Goal: Information Seeking & Learning: Learn about a topic

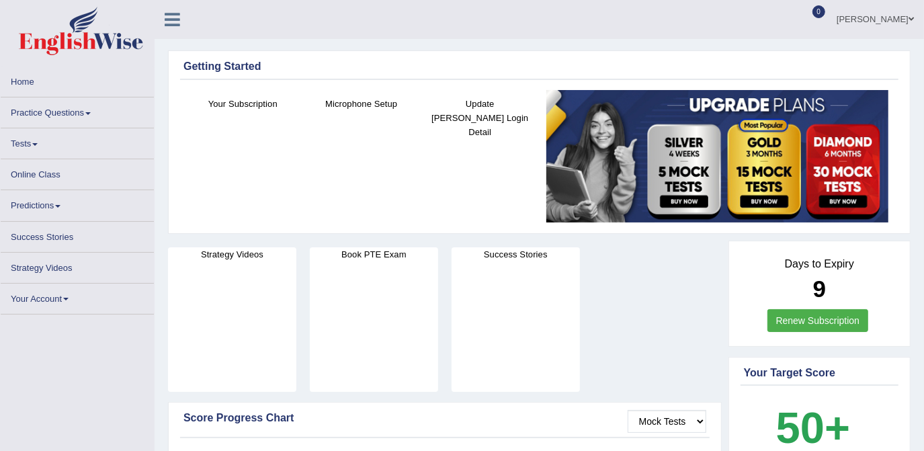
click at [91, 110] on link "Practice Questions" at bounding box center [77, 110] width 153 height 26
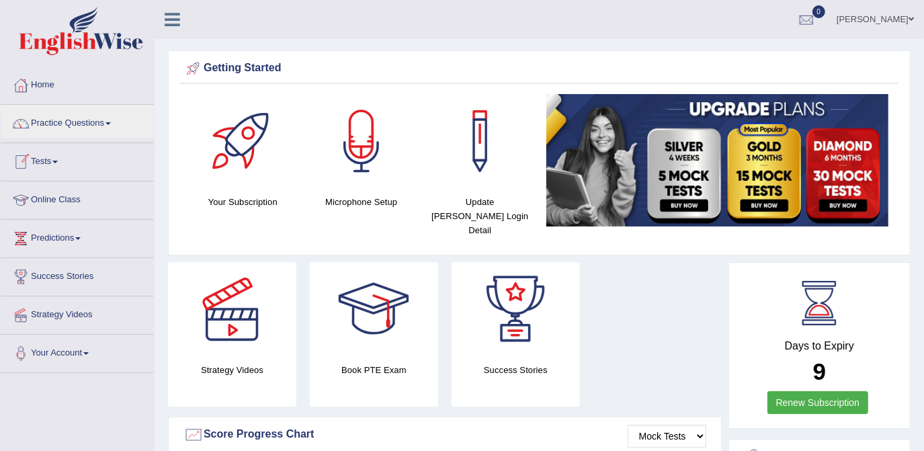
click at [58, 161] on span at bounding box center [54, 162] width 5 height 3
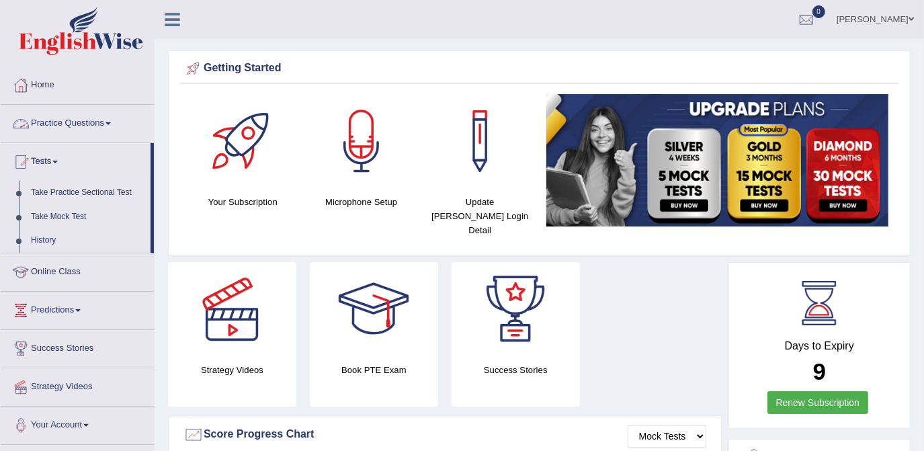
click at [72, 114] on link "Practice Questions" at bounding box center [77, 122] width 153 height 34
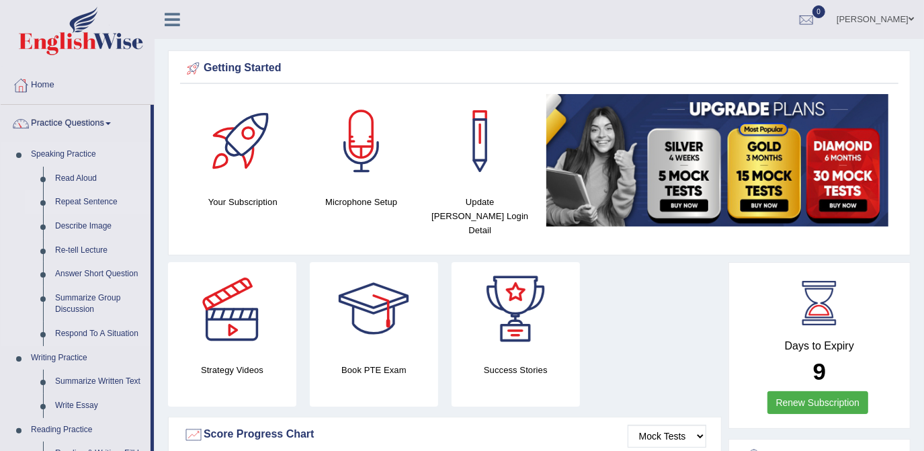
click at [93, 204] on link "Repeat Sentence" at bounding box center [99, 202] width 101 height 24
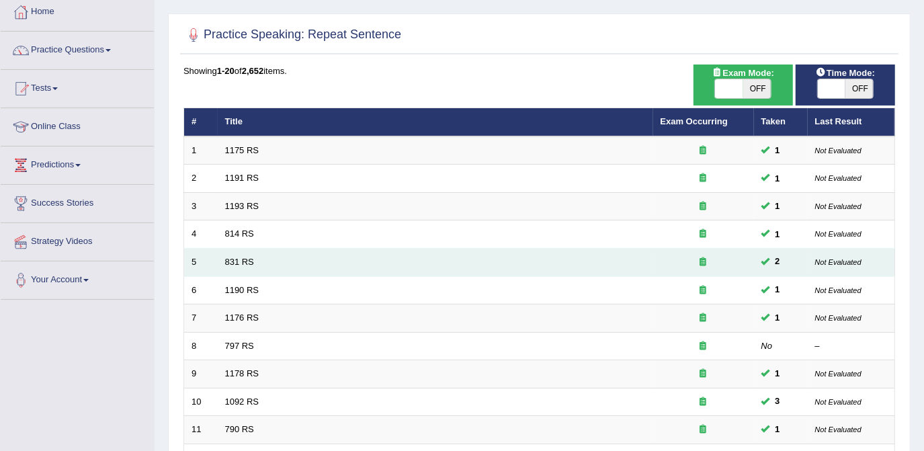
scroll to position [122, 0]
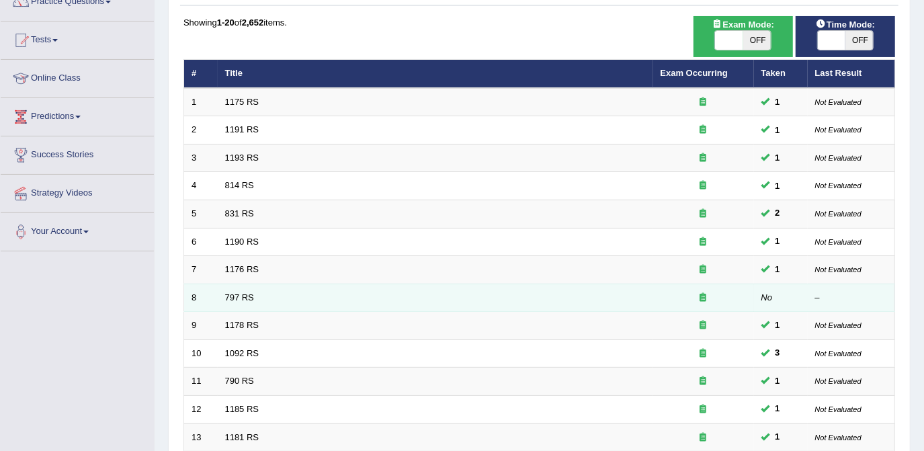
click at [441, 304] on td "797 RS" at bounding box center [435, 298] width 435 height 28
click at [227, 293] on link "797 RS" at bounding box center [239, 297] width 29 height 10
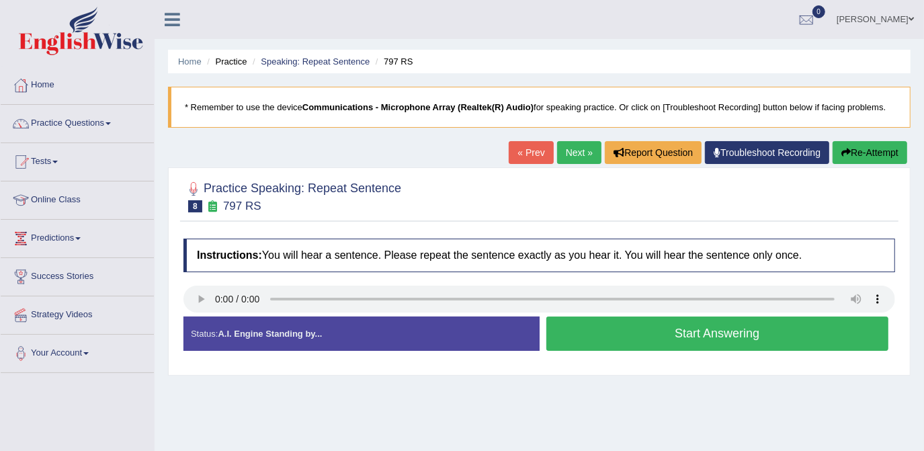
click at [679, 331] on button "Start Answering" at bounding box center [717, 334] width 343 height 34
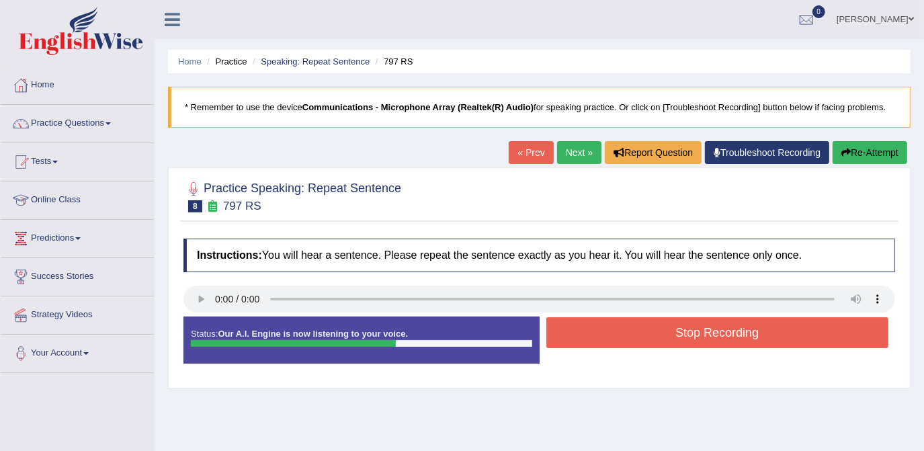
click at [679, 331] on button "Stop Recording" at bounding box center [717, 332] width 343 height 31
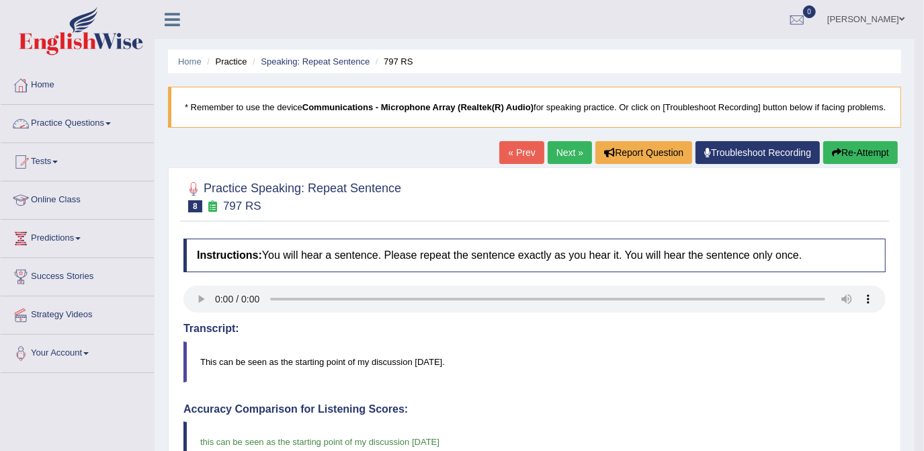
click at [81, 124] on link "Practice Questions" at bounding box center [77, 122] width 153 height 34
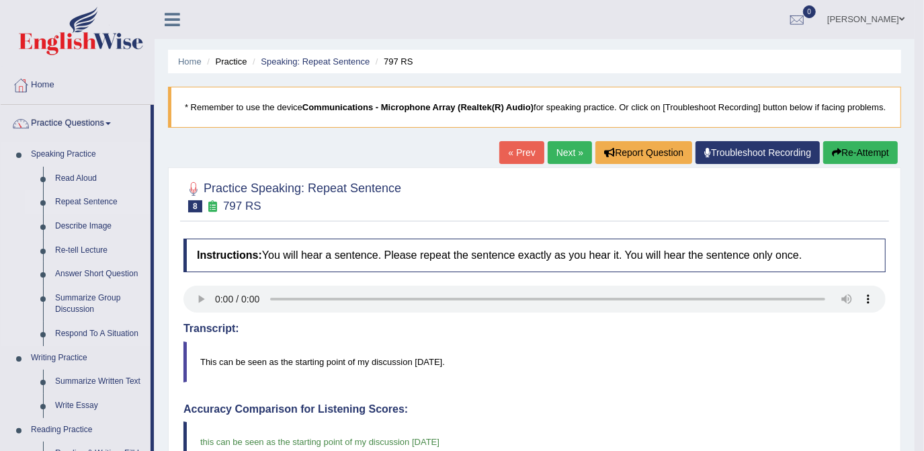
click at [82, 203] on link "Repeat Sentence" at bounding box center [99, 202] width 101 height 24
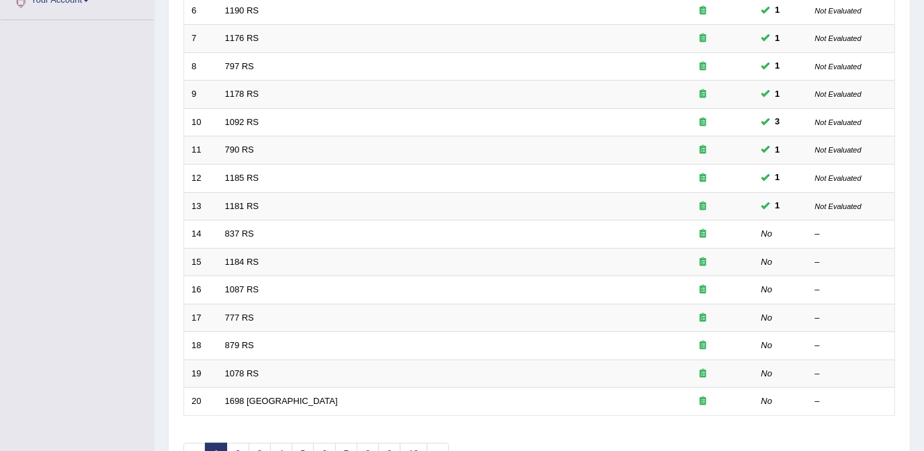
scroll to position [366, 0]
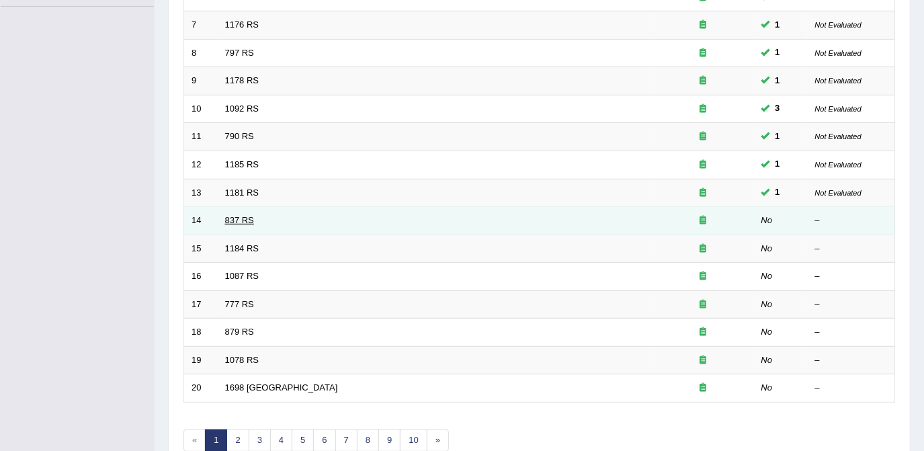
click at [245, 220] on link "837 RS" at bounding box center [239, 220] width 29 height 10
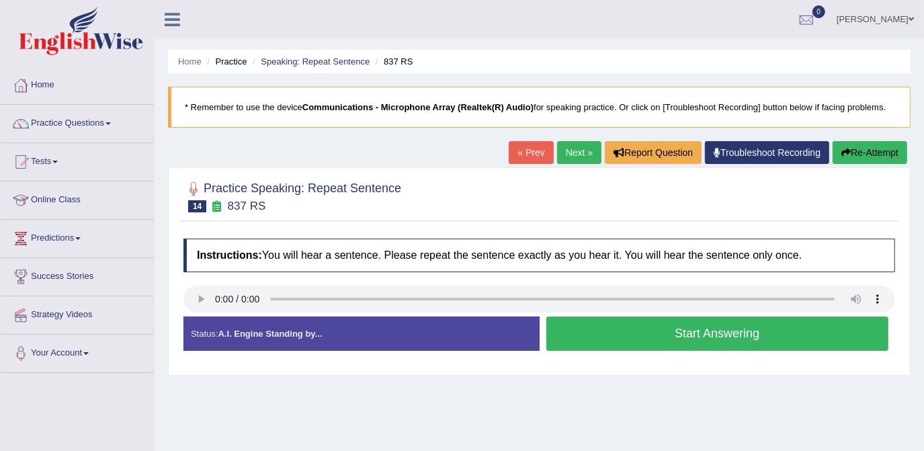
click at [752, 331] on button "Start Answering" at bounding box center [717, 334] width 343 height 34
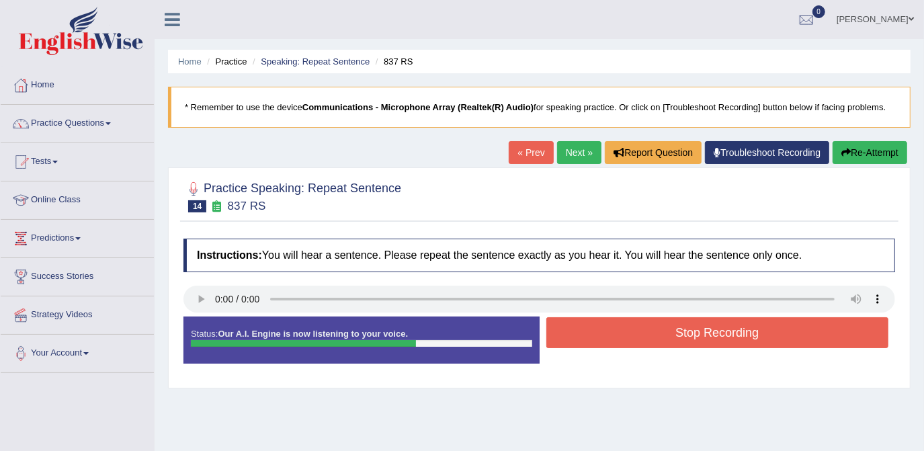
click at [752, 331] on button "Stop Recording" at bounding box center [717, 332] width 343 height 31
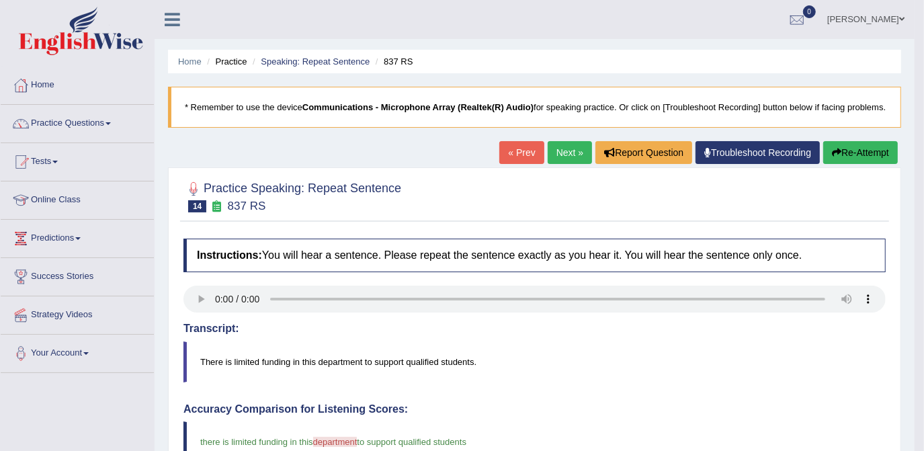
click at [563, 152] on link "Next »" at bounding box center [570, 152] width 44 height 23
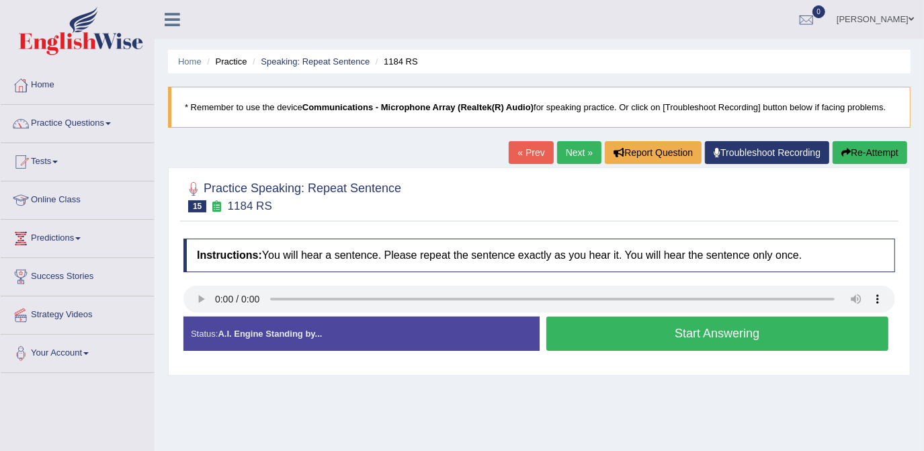
click at [650, 327] on button "Start Answering" at bounding box center [717, 334] width 343 height 34
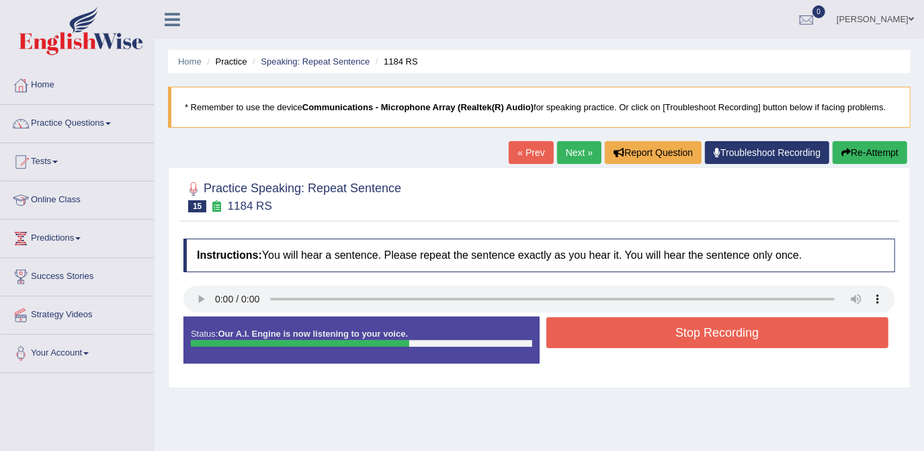
click at [650, 327] on button "Stop Recording" at bounding box center [717, 332] width 343 height 31
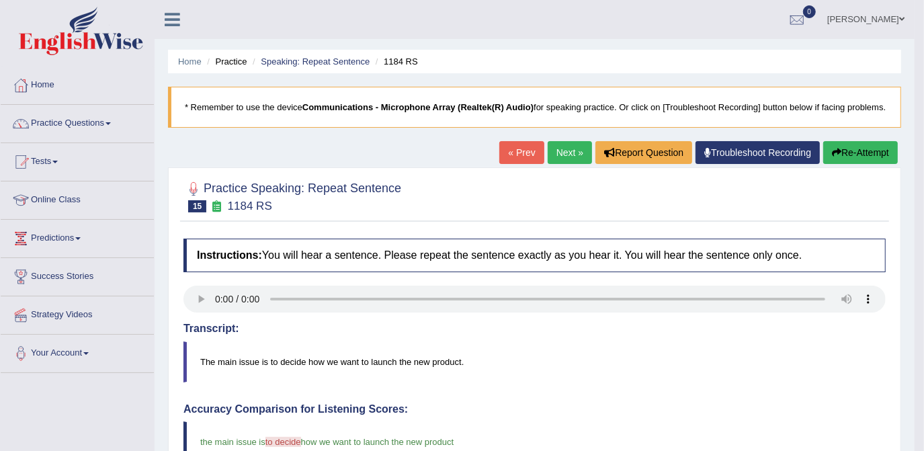
click at [561, 153] on link "Next »" at bounding box center [570, 152] width 44 height 23
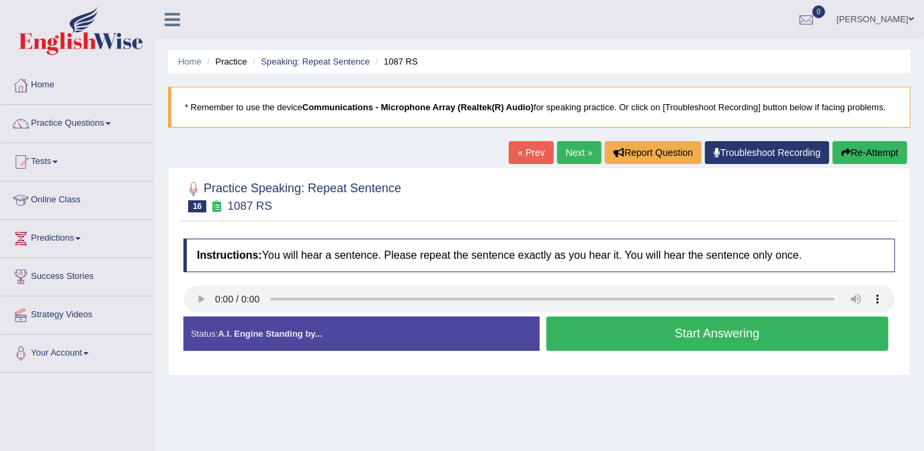
click at [673, 336] on button "Start Answering" at bounding box center [717, 334] width 343 height 34
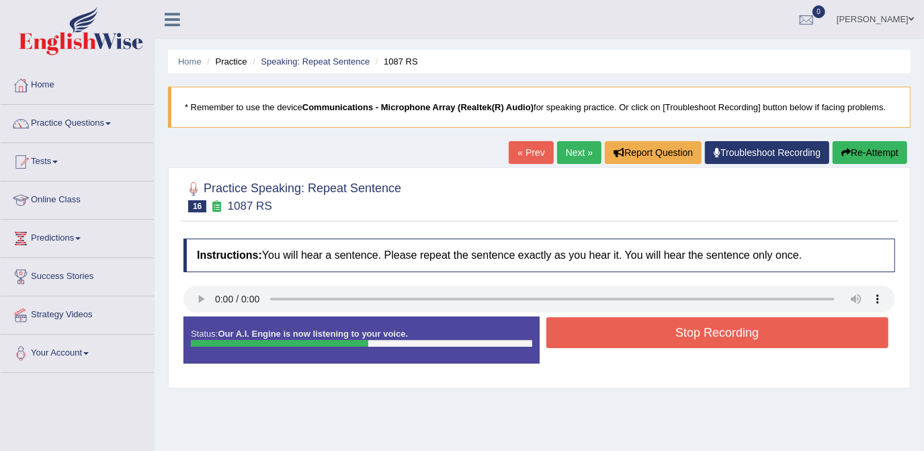
click at [673, 336] on button "Stop Recording" at bounding box center [717, 332] width 343 height 31
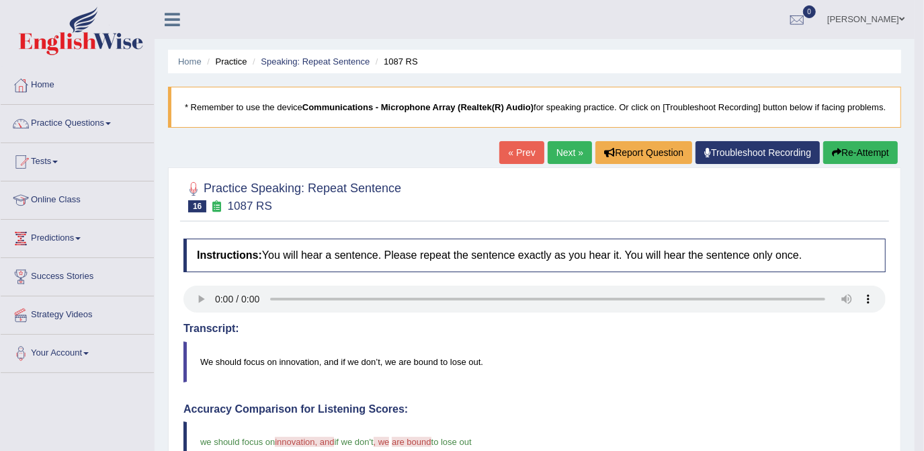
click at [570, 146] on link "Next »" at bounding box center [570, 152] width 44 height 23
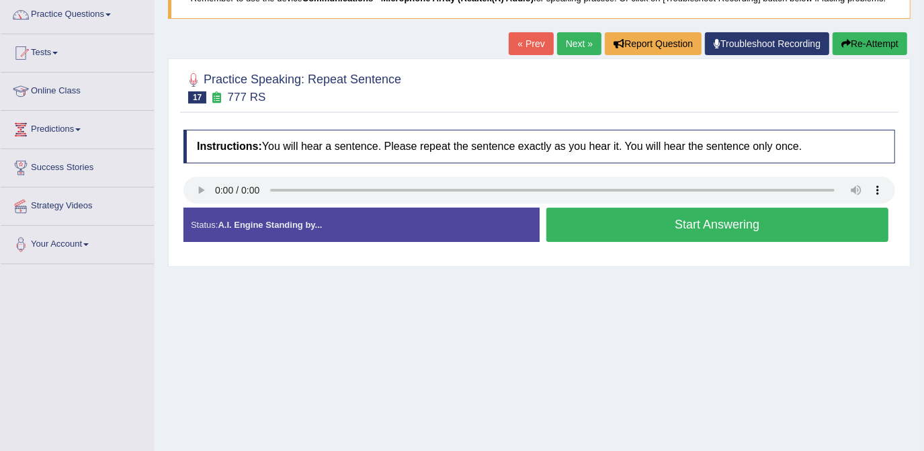
scroll to position [122, 0]
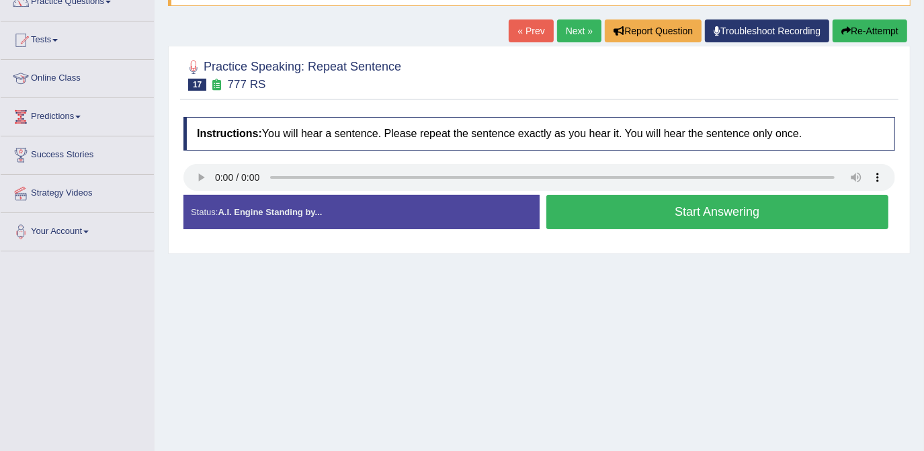
click at [622, 208] on button "Start Answering" at bounding box center [717, 212] width 343 height 34
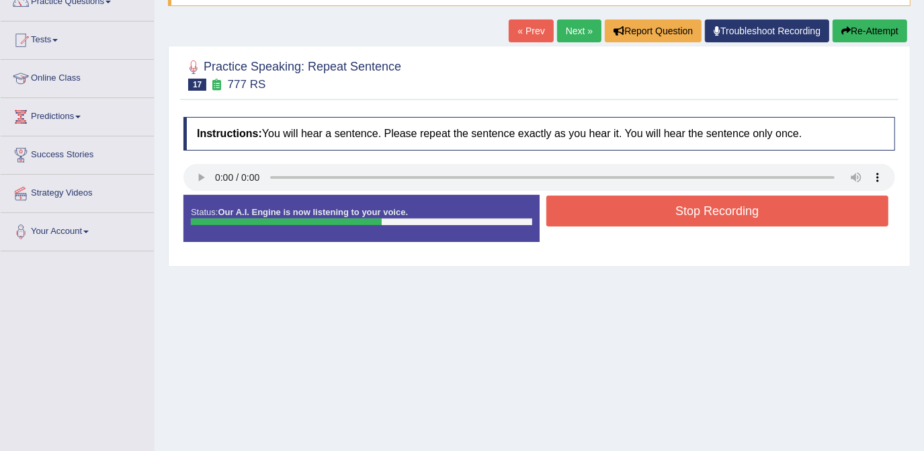
click at [622, 208] on button "Stop Recording" at bounding box center [717, 211] width 343 height 31
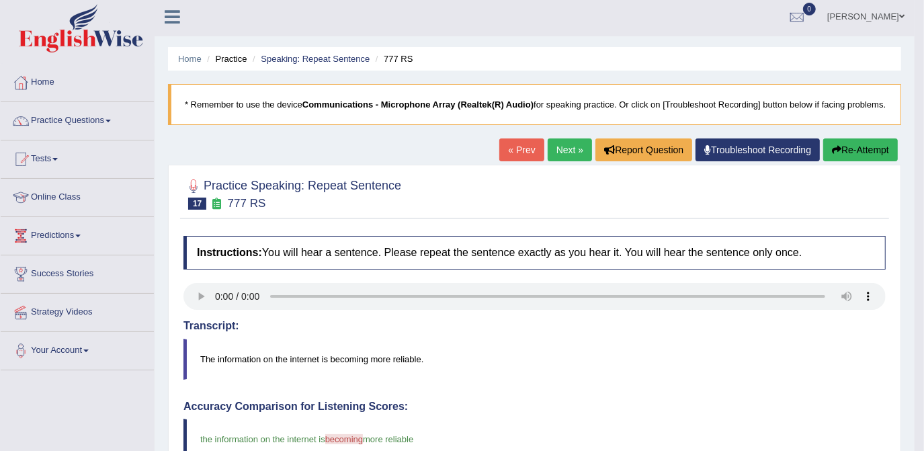
scroll to position [0, 0]
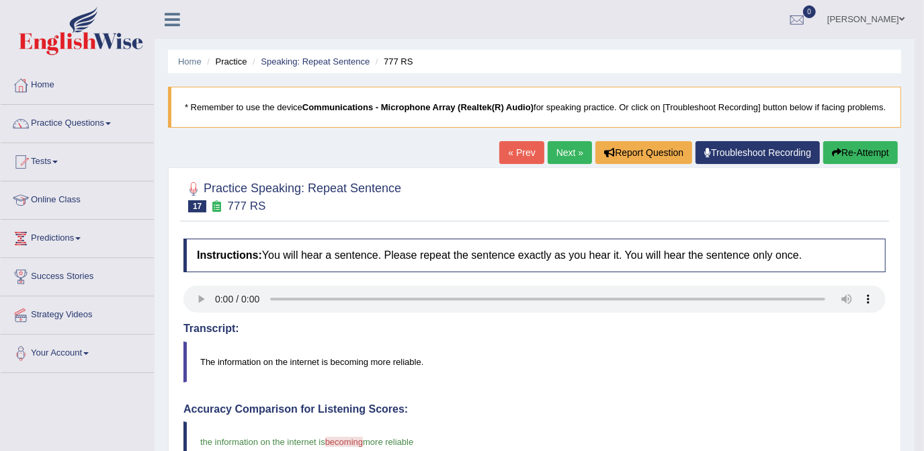
click at [560, 149] on link "Next »" at bounding box center [570, 152] width 44 height 23
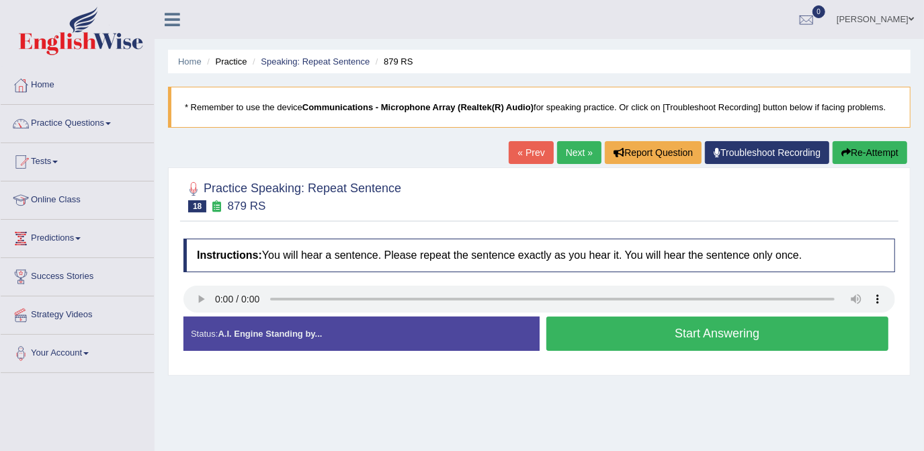
click at [659, 329] on button "Start Answering" at bounding box center [717, 334] width 343 height 34
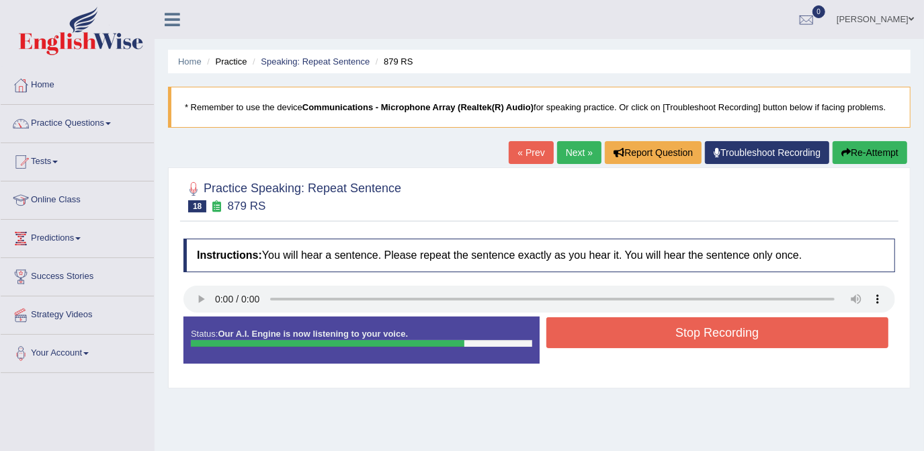
click at [659, 329] on button "Stop Recording" at bounding box center [717, 332] width 343 height 31
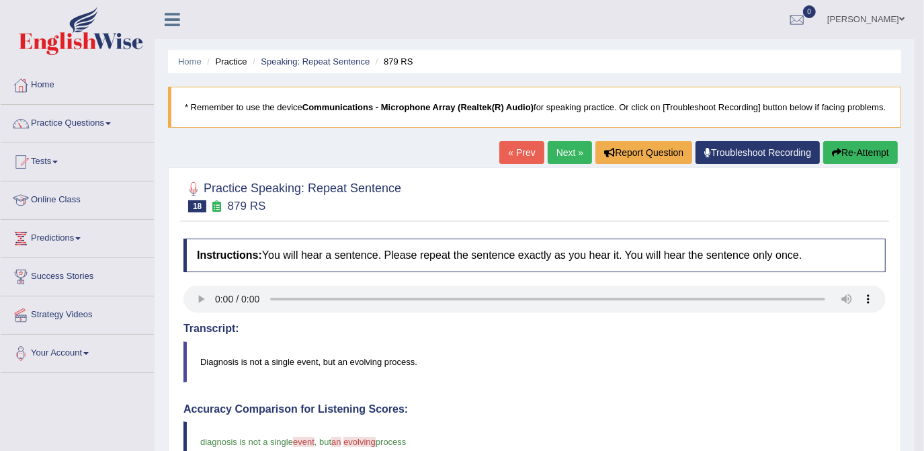
click at [565, 144] on link "Next »" at bounding box center [570, 152] width 44 height 23
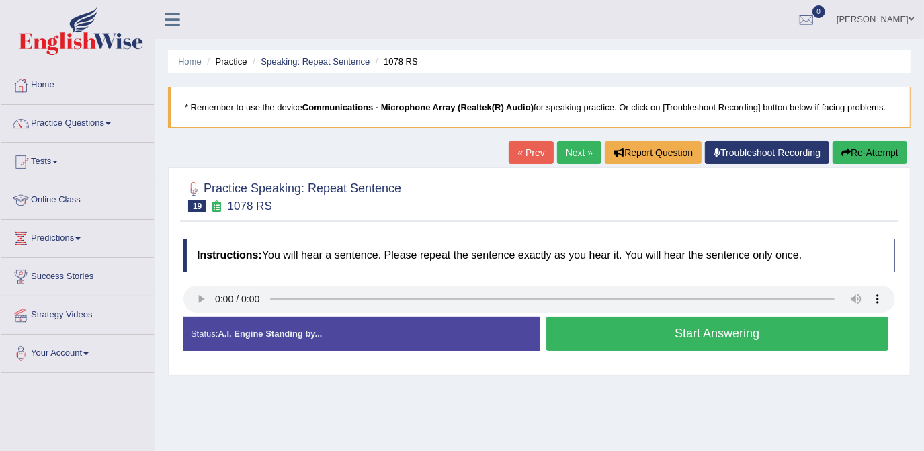
click at [704, 327] on button "Start Answering" at bounding box center [717, 334] width 343 height 34
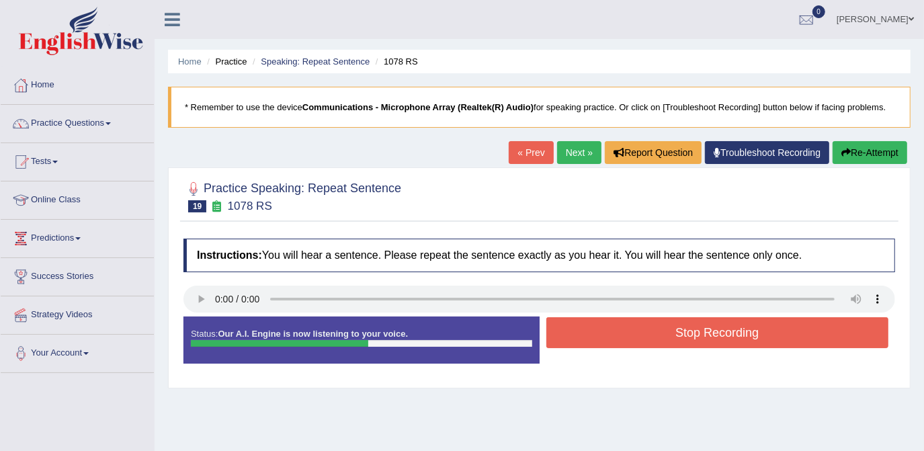
click at [704, 325] on button "Stop Recording" at bounding box center [717, 332] width 343 height 31
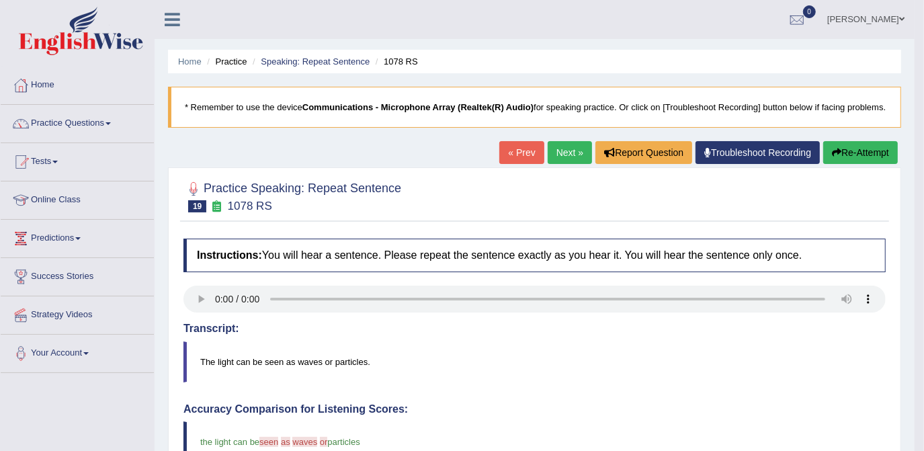
click at [560, 146] on link "Next »" at bounding box center [570, 152] width 44 height 23
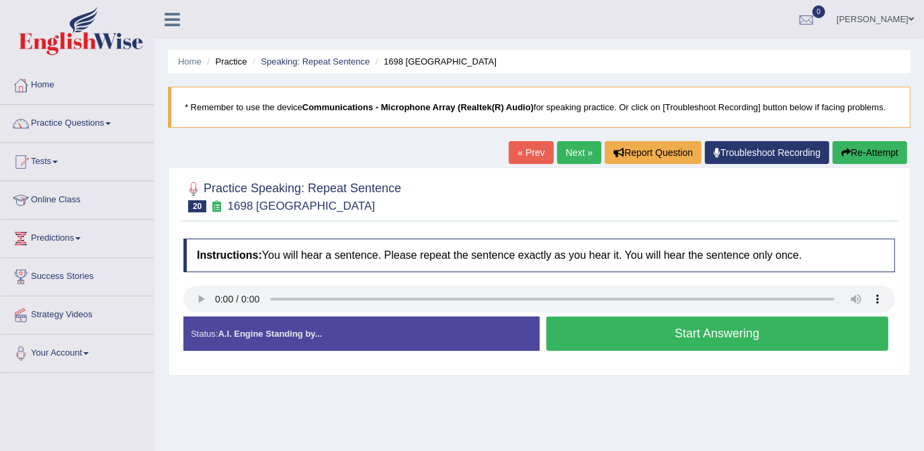
click at [691, 333] on button "Start Answering" at bounding box center [717, 334] width 343 height 34
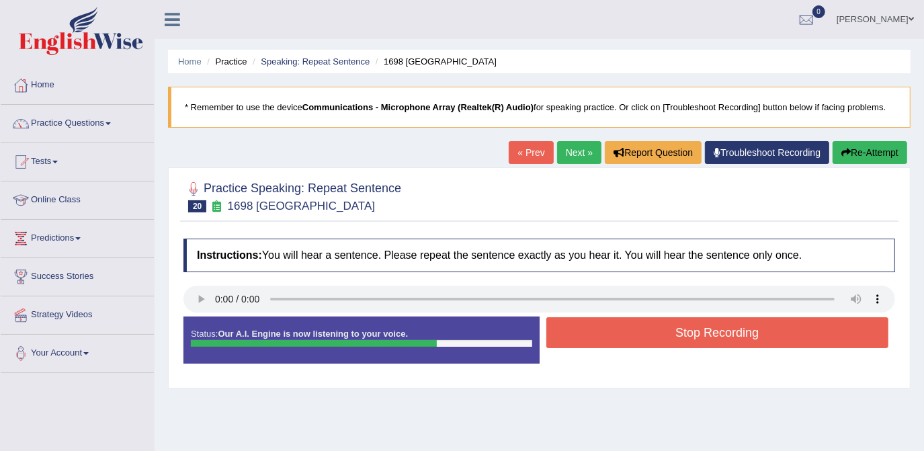
click at [691, 333] on button "Stop Recording" at bounding box center [717, 332] width 343 height 31
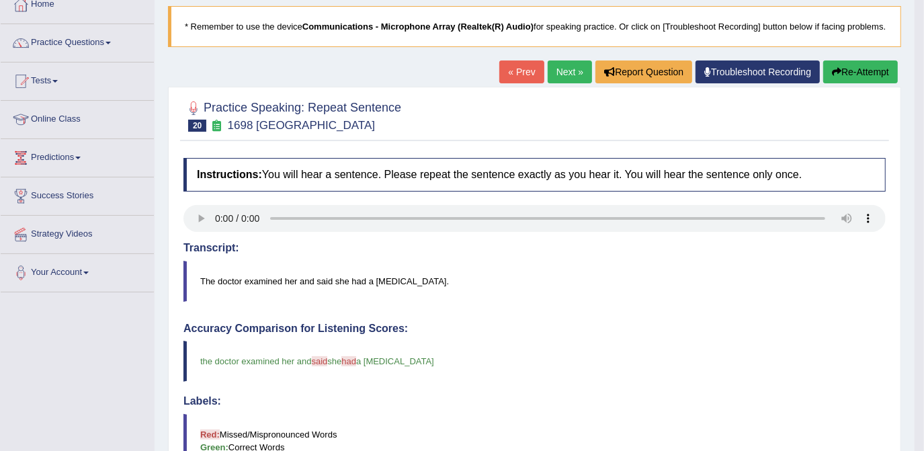
scroll to position [60, 0]
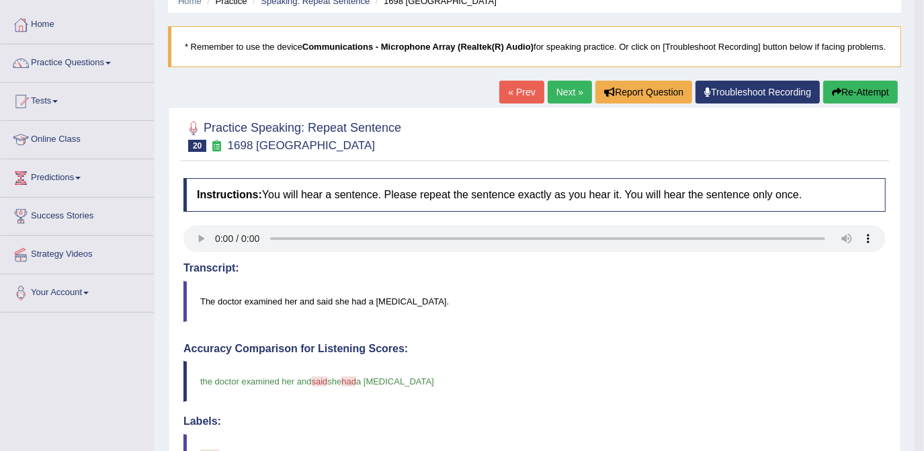
click at [565, 88] on link "Next »" at bounding box center [570, 92] width 44 height 23
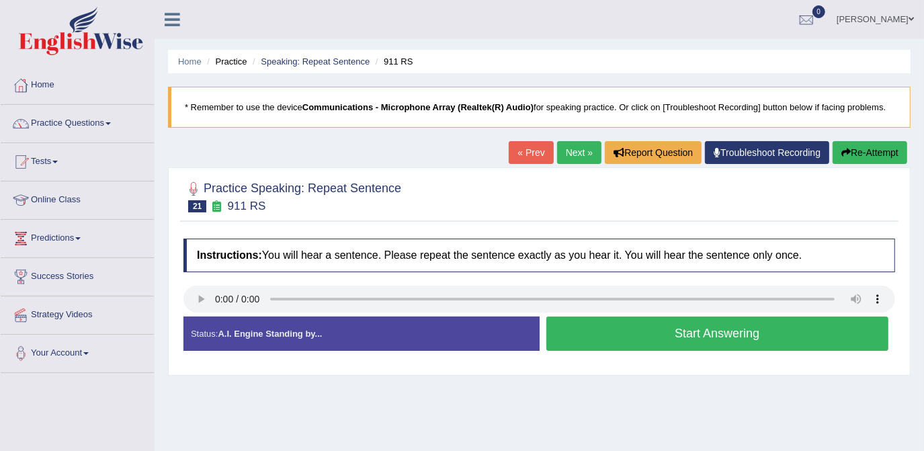
click at [679, 341] on button "Start Answering" at bounding box center [717, 334] width 343 height 34
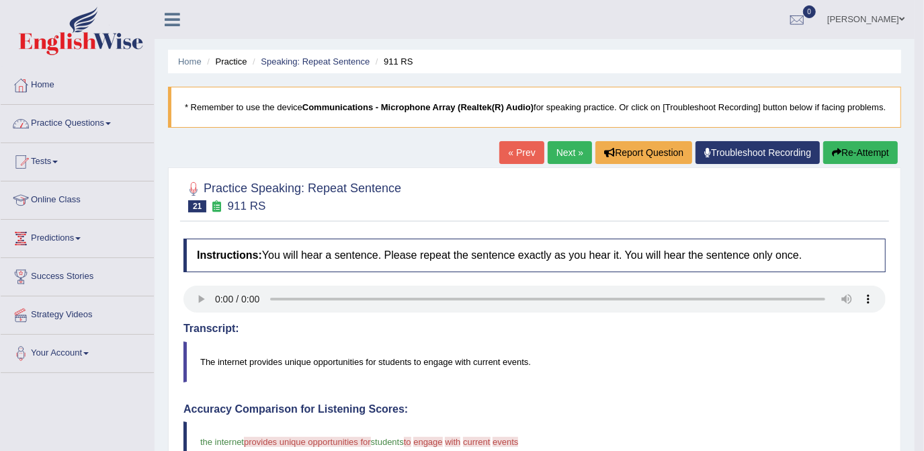
click at [110, 122] on span at bounding box center [108, 123] width 5 height 3
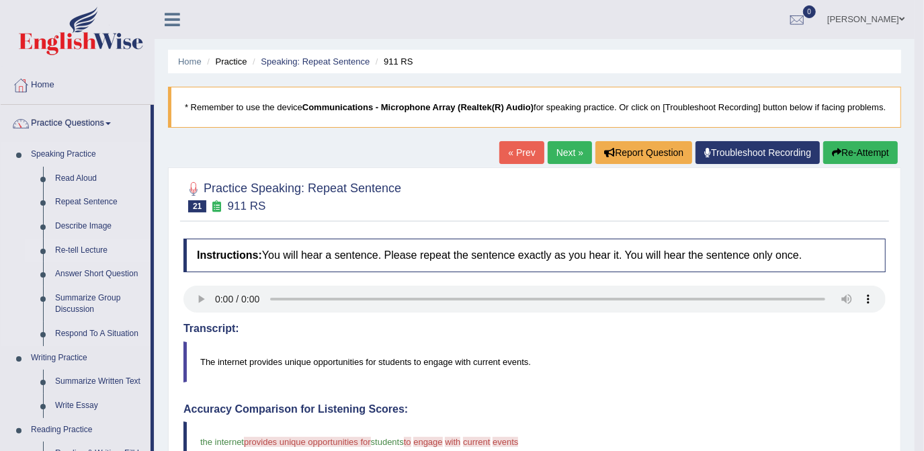
click at [95, 252] on link "Re-tell Lecture" at bounding box center [99, 251] width 101 height 24
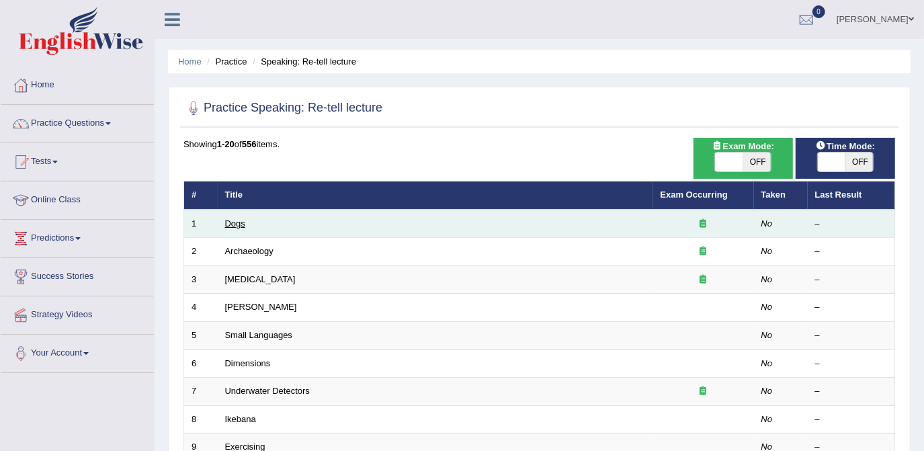
click at [237, 226] on link "Dogs" at bounding box center [235, 223] width 20 height 10
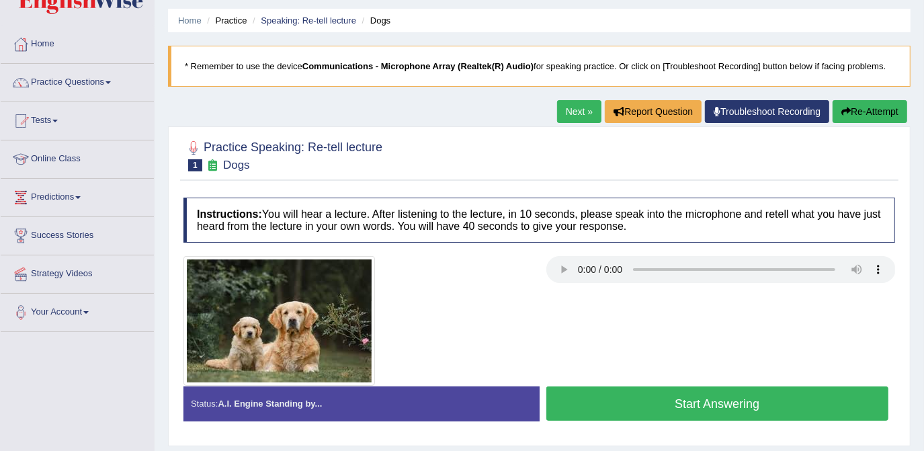
scroll to position [60, 0]
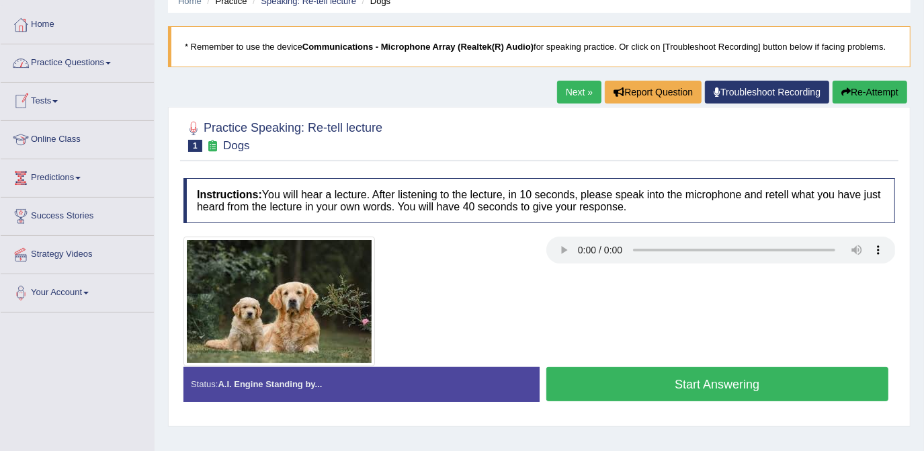
click at [113, 58] on link "Practice Questions" at bounding box center [77, 61] width 153 height 34
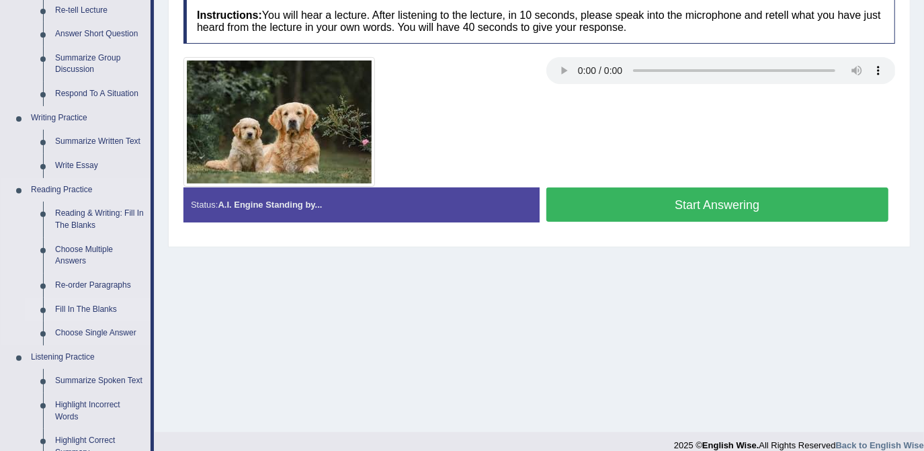
scroll to position [244, 0]
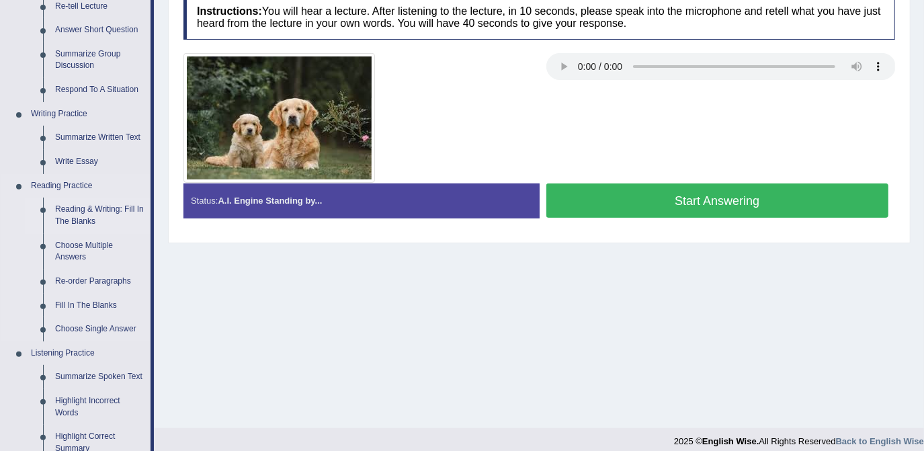
click at [97, 216] on link "Reading & Writing: Fill In The Blanks" at bounding box center [99, 216] width 101 height 36
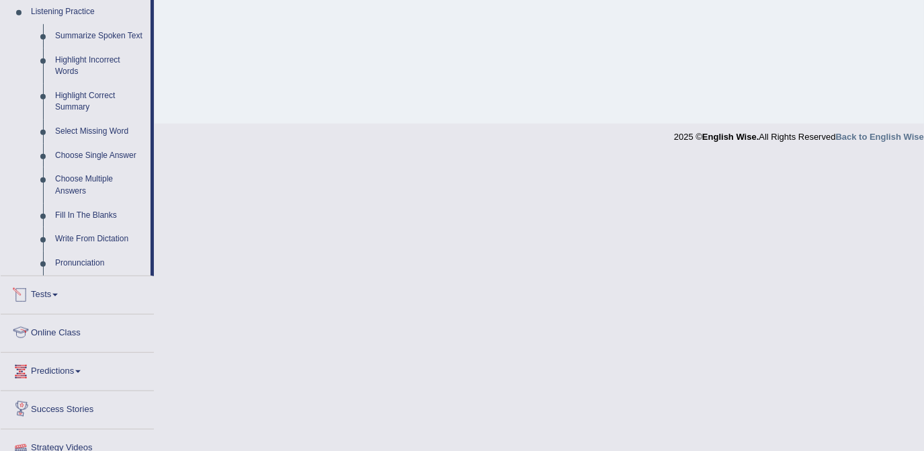
scroll to position [498, 0]
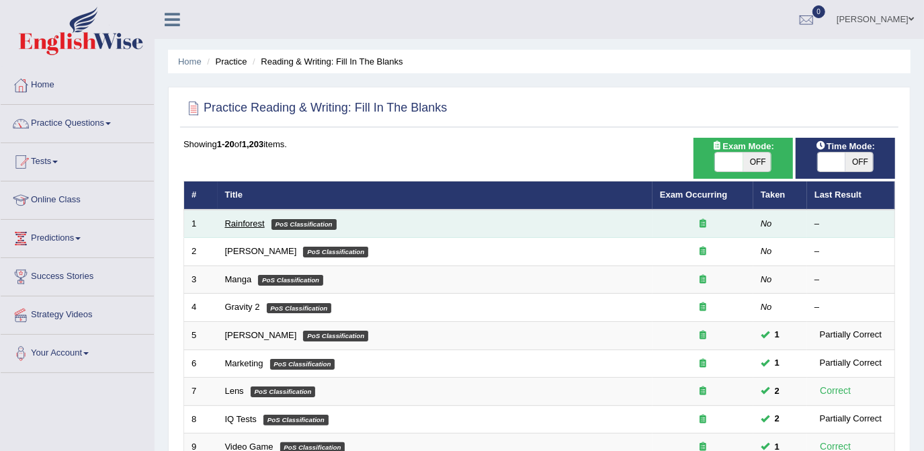
click at [241, 220] on link "Rainforest" at bounding box center [245, 223] width 40 height 10
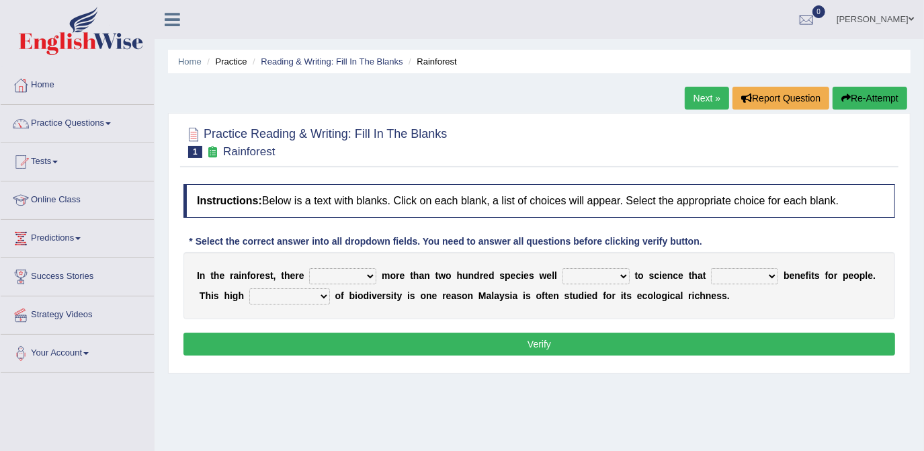
click at [366, 272] on select "have can be has is" at bounding box center [342, 276] width 67 height 16
select select "is"
click at [309, 268] on select "have can be has is" at bounding box center [342, 276] width 67 height 16
click at [362, 271] on select "have can be has is" at bounding box center [342, 276] width 67 height 16
click at [604, 274] on select "knowing known knew know" at bounding box center [596, 276] width 67 height 16
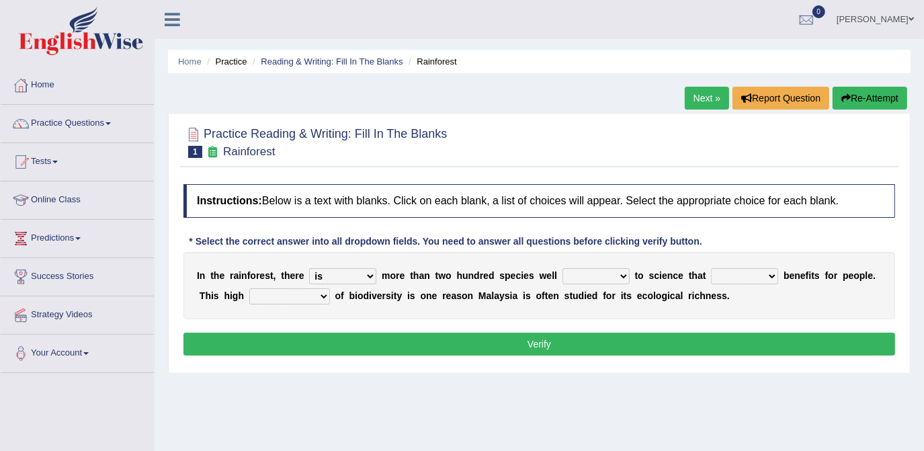
select select "known"
click at [563, 268] on select "knowing known knew know" at bounding box center [596, 276] width 67 height 16
click at [747, 272] on select "contain contained containing contains" at bounding box center [744, 276] width 67 height 16
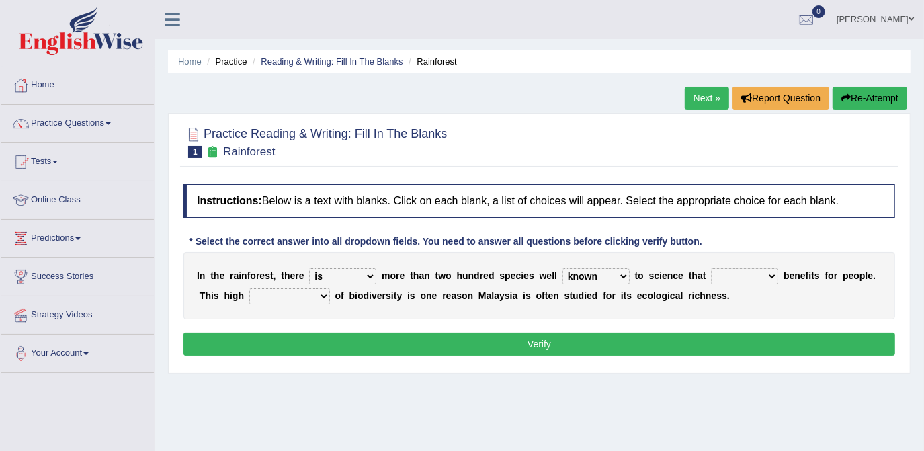
select select "contain"
click at [711, 268] on select "contain contained containing contains" at bounding box center [744, 276] width 67 height 16
click at [294, 293] on select "condensation conjunction continuity complexity" at bounding box center [289, 296] width 81 height 16
select select "complexity"
click at [249, 288] on select "condensation conjunction continuity complexity" at bounding box center [289, 296] width 81 height 16
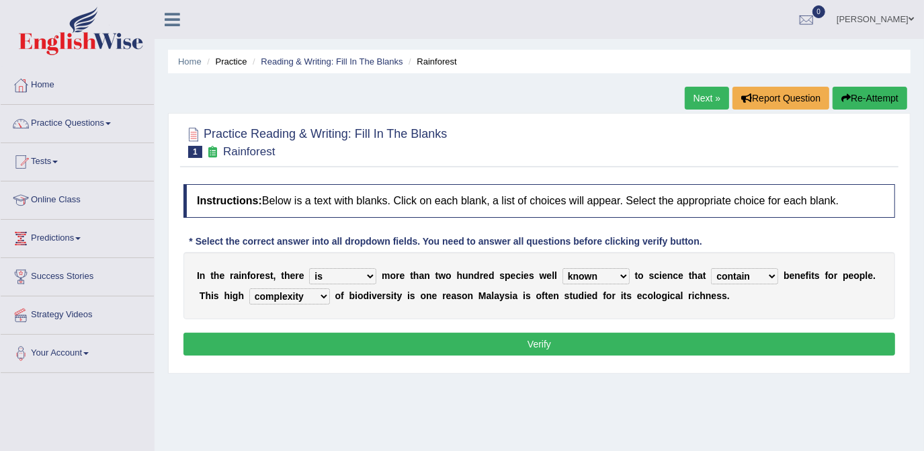
click at [541, 345] on button "Verify" at bounding box center [539, 344] width 712 height 23
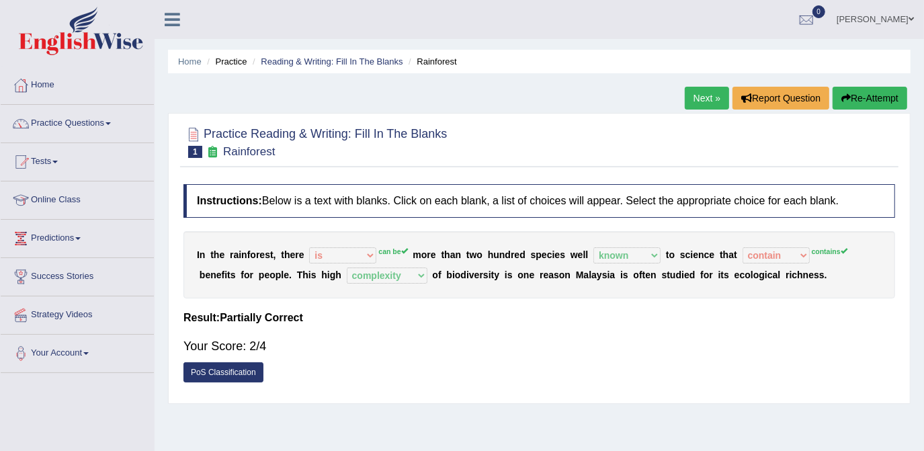
click at [706, 101] on link "Next »" at bounding box center [707, 98] width 44 height 23
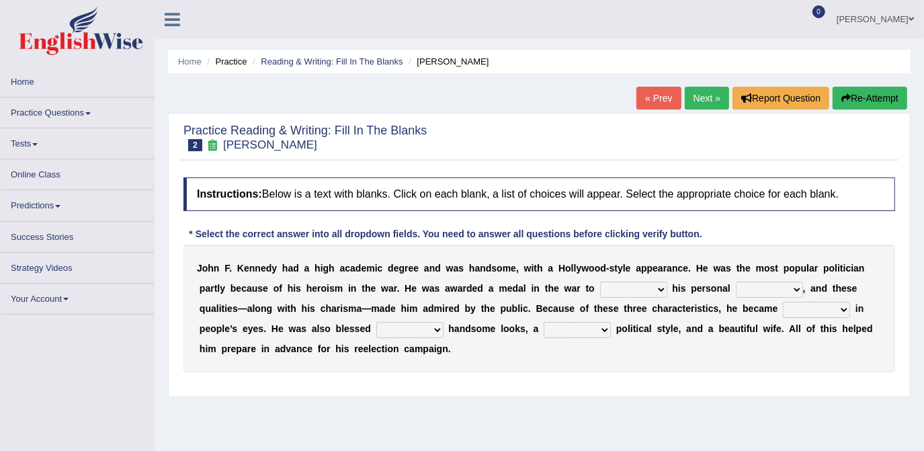
click at [75, 112] on link "Practice Questions" at bounding box center [77, 110] width 153 height 26
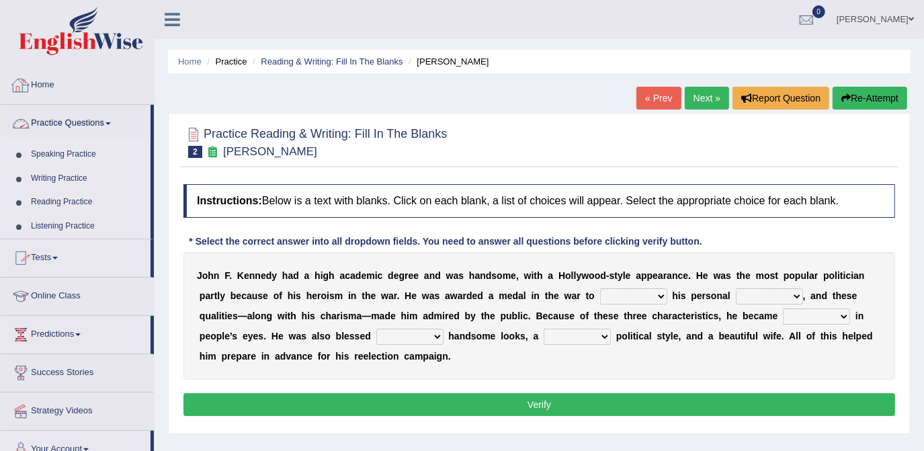
click at [107, 120] on link "Practice Questions" at bounding box center [76, 122] width 150 height 34
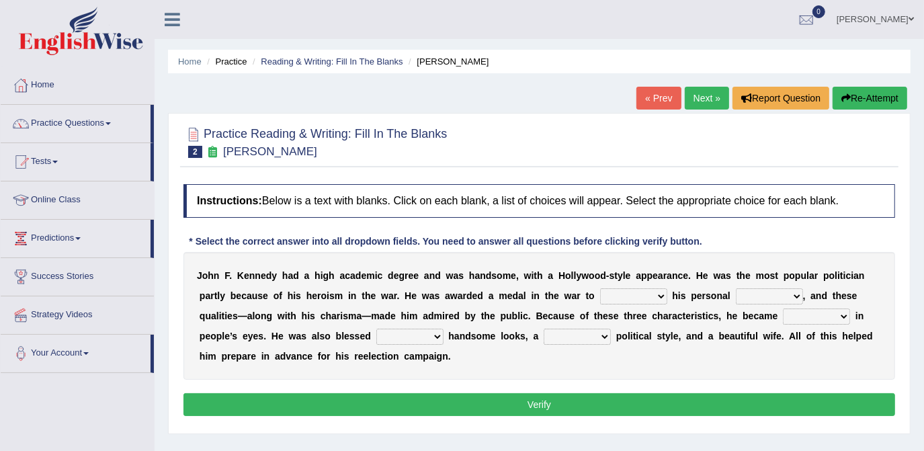
click at [107, 120] on link "Practice Questions" at bounding box center [76, 122] width 150 height 34
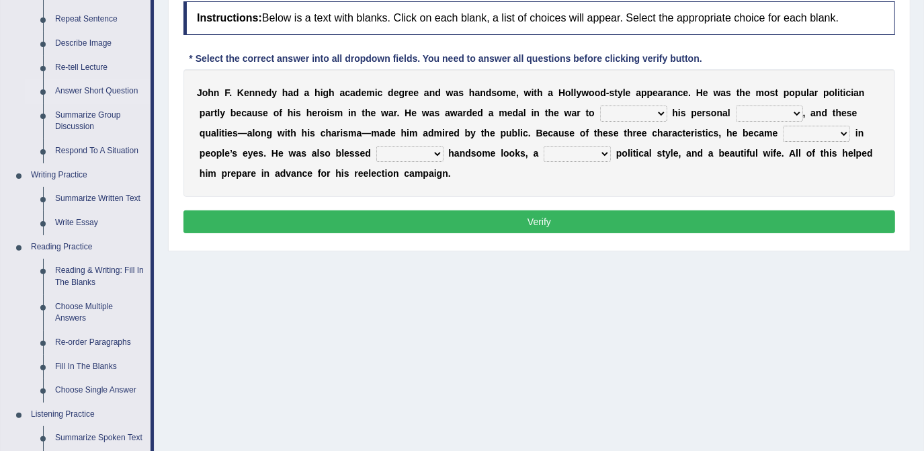
scroll to position [244, 0]
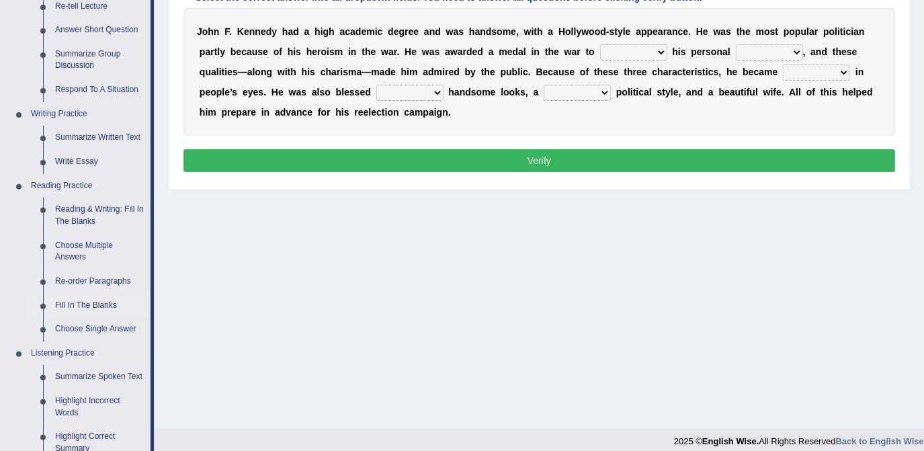
click at [99, 306] on link "Fill In The Blanks" at bounding box center [99, 306] width 101 height 24
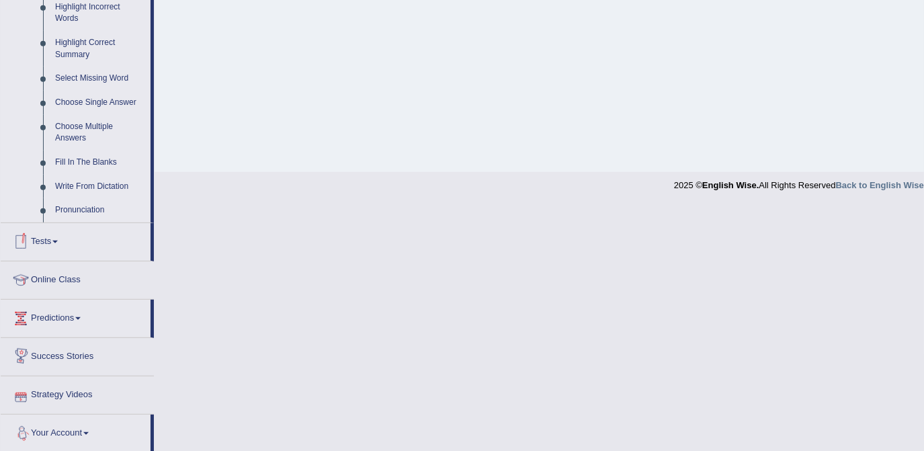
scroll to position [548, 0]
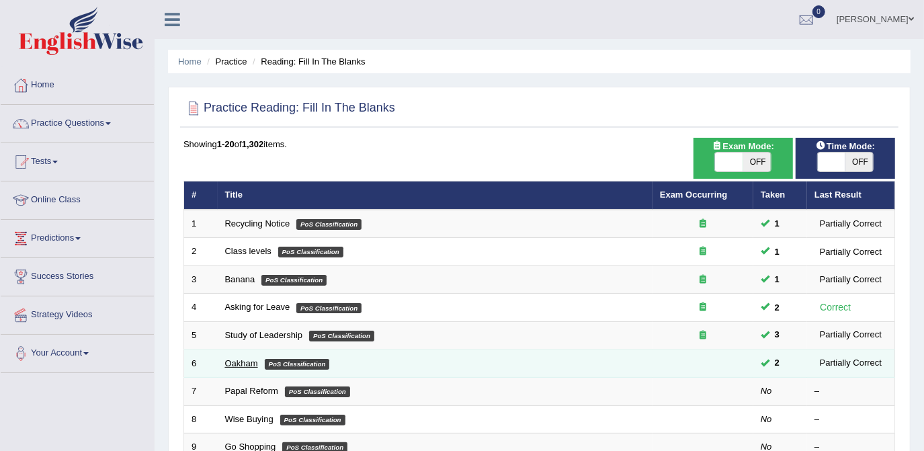
click at [251, 363] on link "Oakham" at bounding box center [241, 363] width 33 height 10
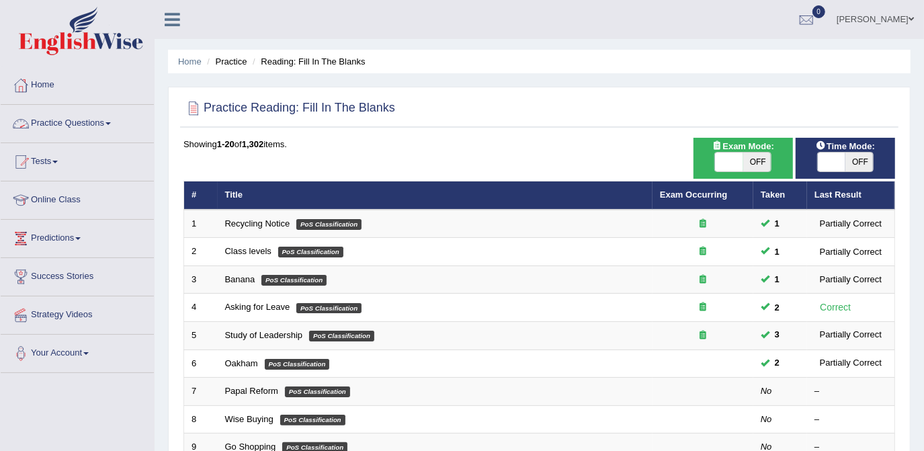
click at [105, 123] on link "Practice Questions" at bounding box center [77, 122] width 153 height 34
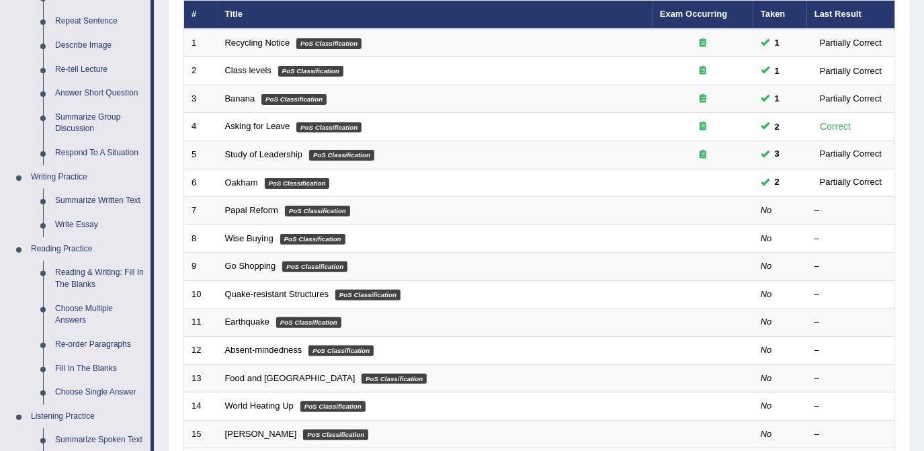
scroll to position [183, 0]
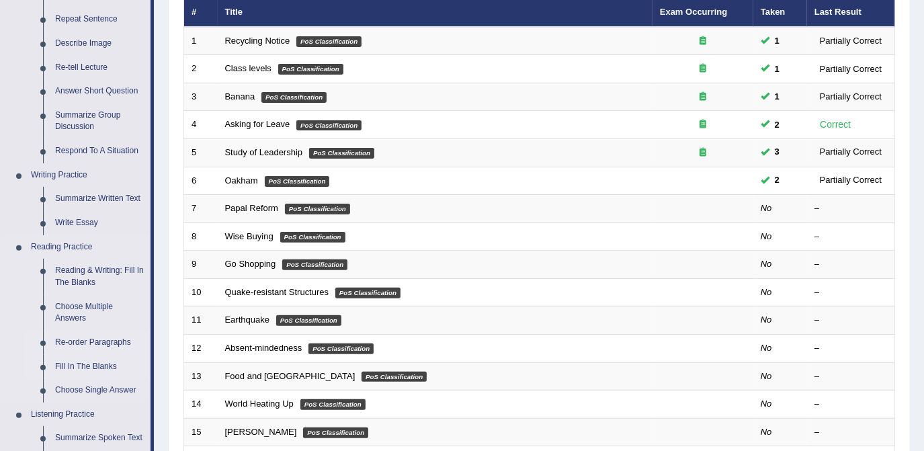
click at [95, 341] on link "Re-order Paragraphs" at bounding box center [99, 343] width 101 height 24
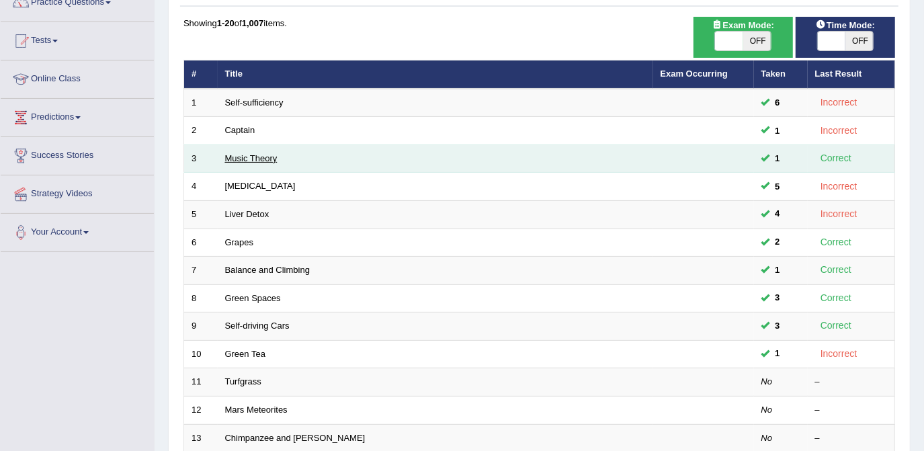
scroll to position [122, 0]
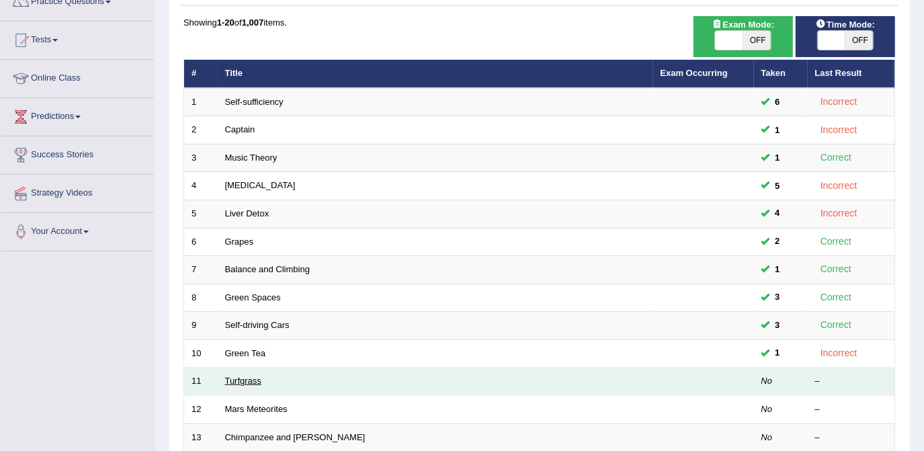
click at [253, 377] on link "Turfgrass" at bounding box center [243, 381] width 36 height 10
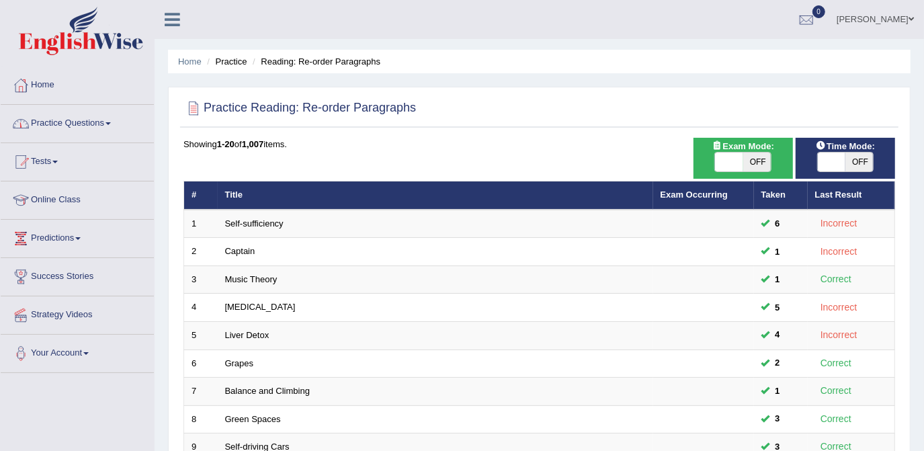
click at [116, 124] on link "Practice Questions" at bounding box center [77, 122] width 153 height 34
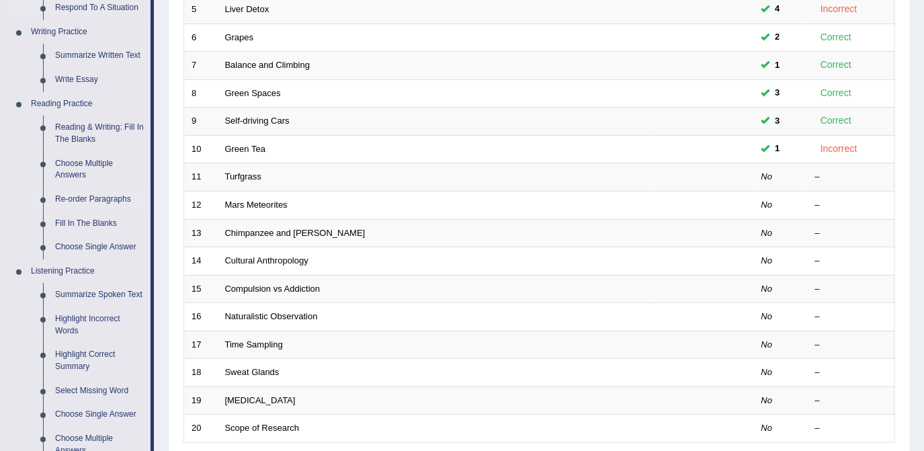
scroll to position [305, 0]
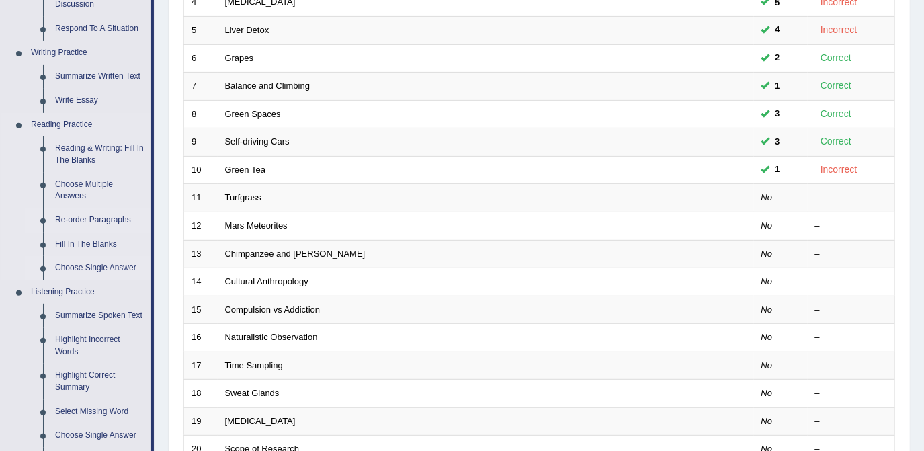
click at [103, 271] on link "Choose Single Answer" at bounding box center [99, 268] width 101 height 24
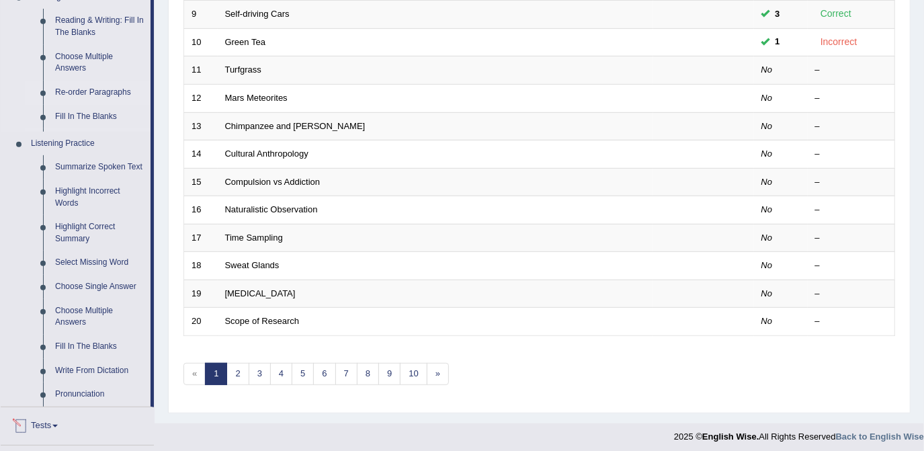
scroll to position [548, 0]
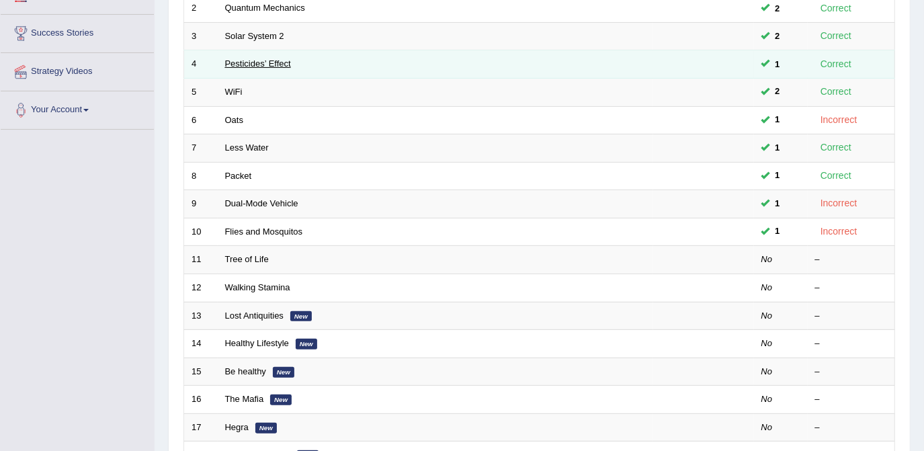
scroll to position [244, 0]
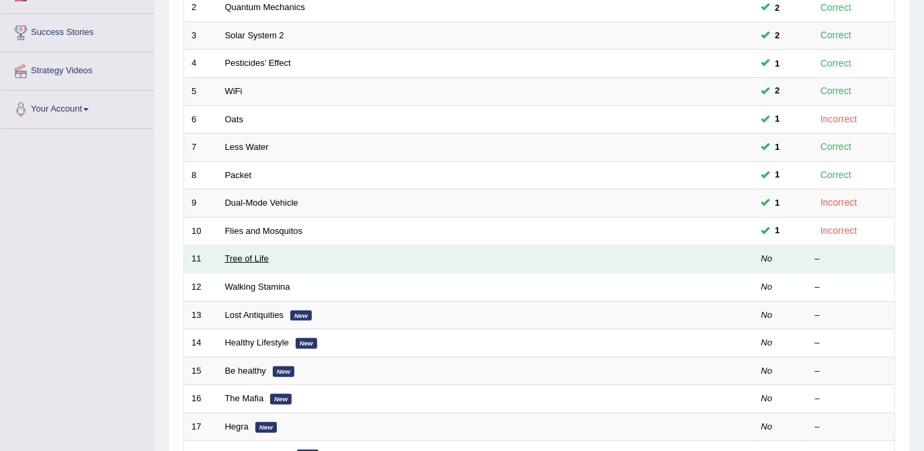
click at [230, 253] on link "Tree of Life" at bounding box center [247, 258] width 44 height 10
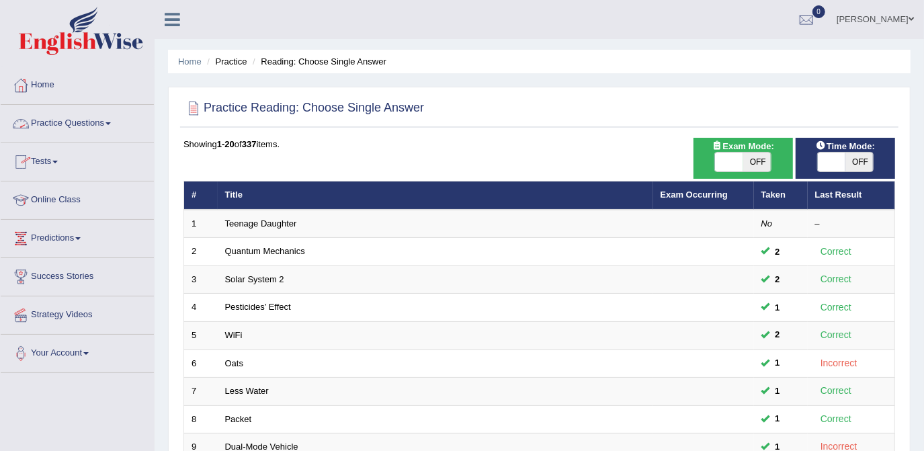
click at [108, 124] on link "Practice Questions" at bounding box center [77, 122] width 153 height 34
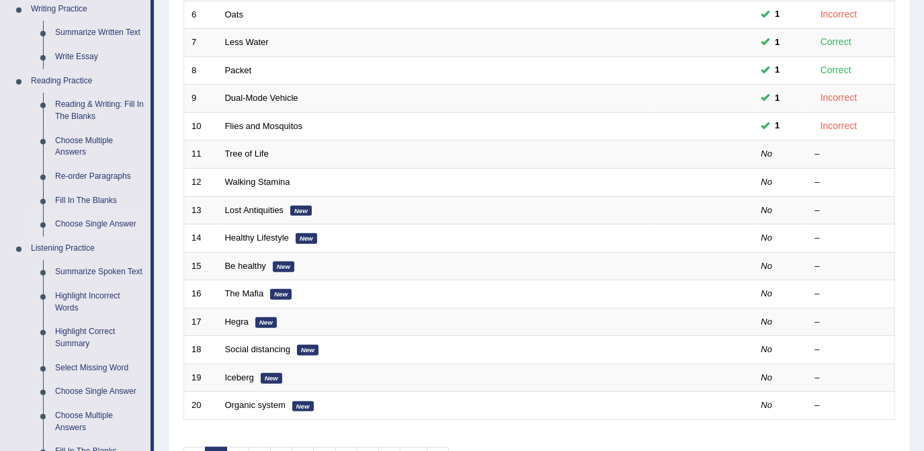
scroll to position [427, 0]
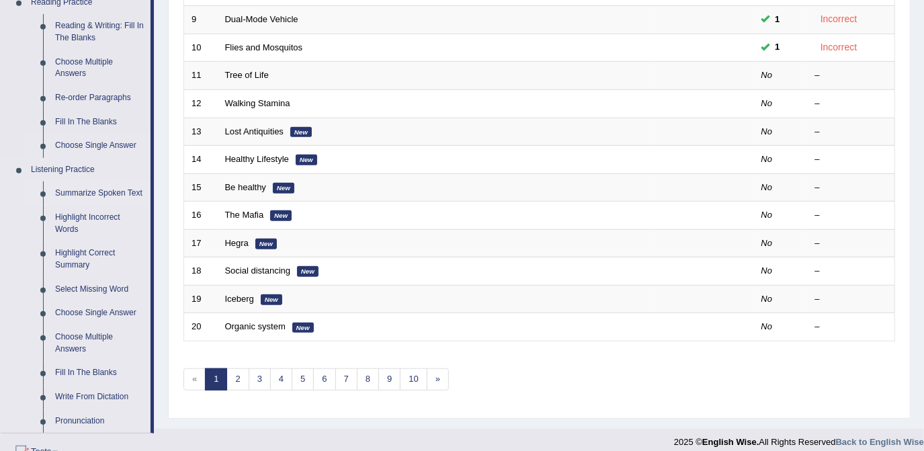
click at [77, 193] on link "Summarize Spoken Text" at bounding box center [99, 193] width 101 height 24
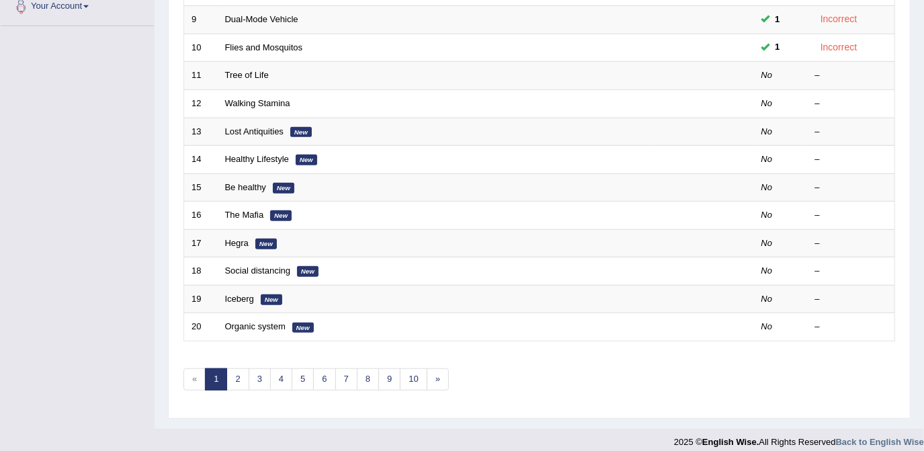
scroll to position [165, 0]
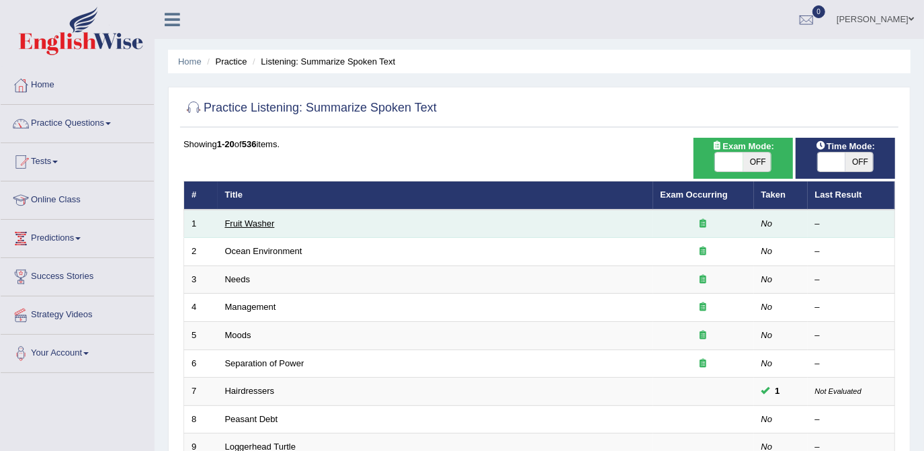
click at [237, 224] on link "Fruit Washer" at bounding box center [250, 223] width 50 height 10
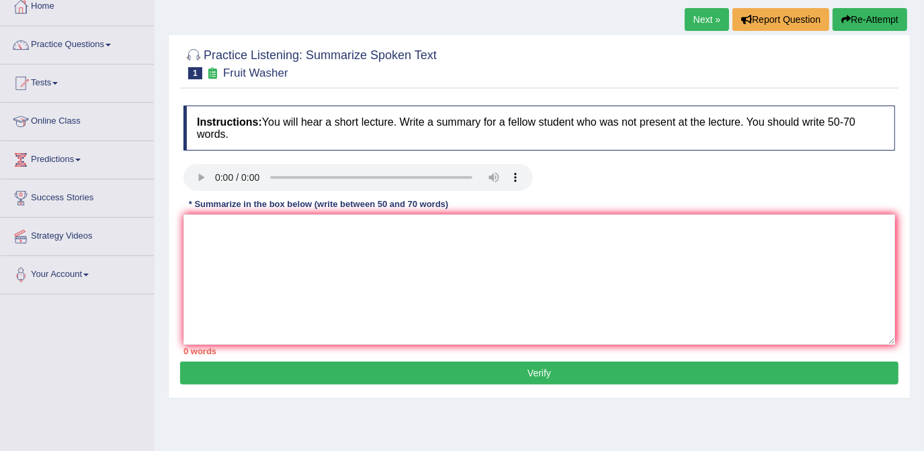
scroll to position [60, 0]
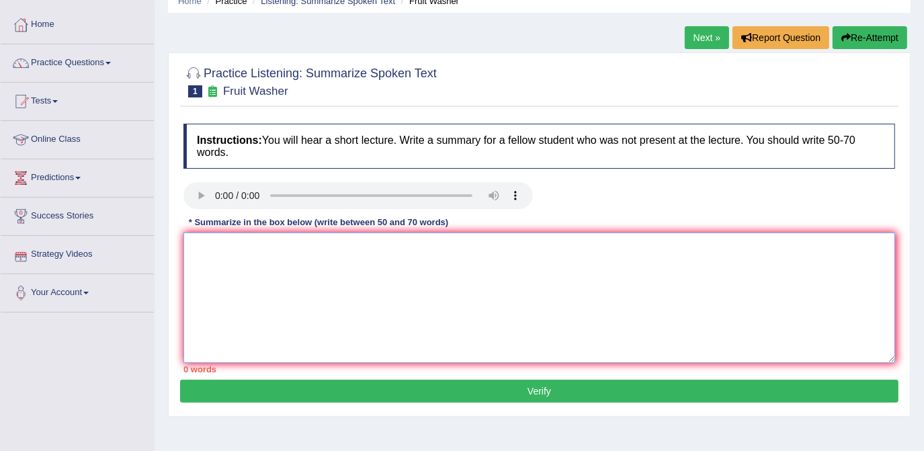
click at [199, 242] on textarea at bounding box center [539, 298] width 712 height 130
click at [111, 64] on link "Practice Questions" at bounding box center [77, 61] width 153 height 34
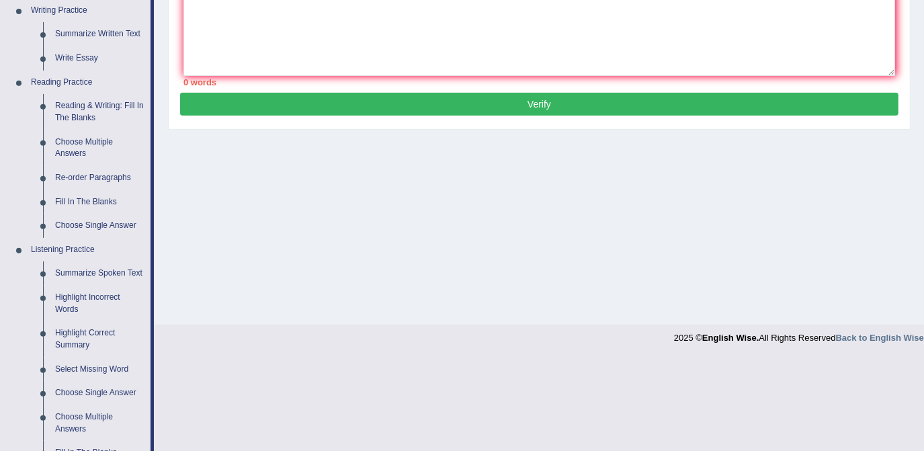
scroll to position [366, 0]
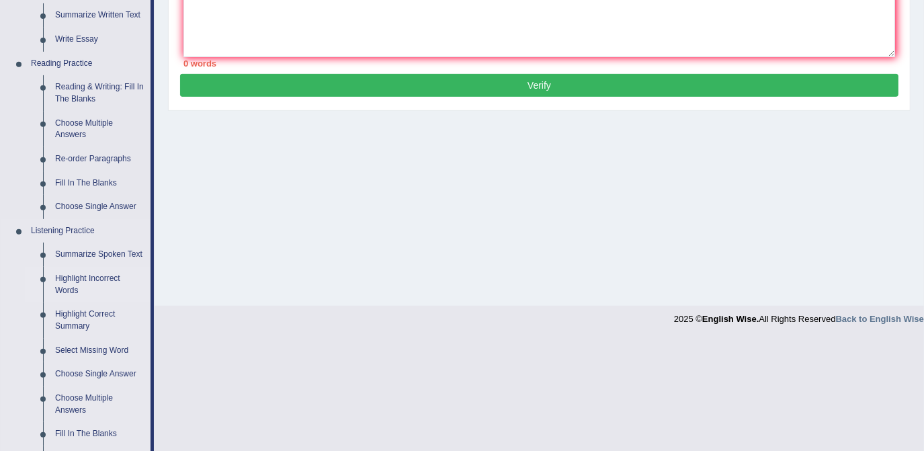
click at [100, 282] on link "Highlight Incorrect Words" at bounding box center [99, 285] width 101 height 36
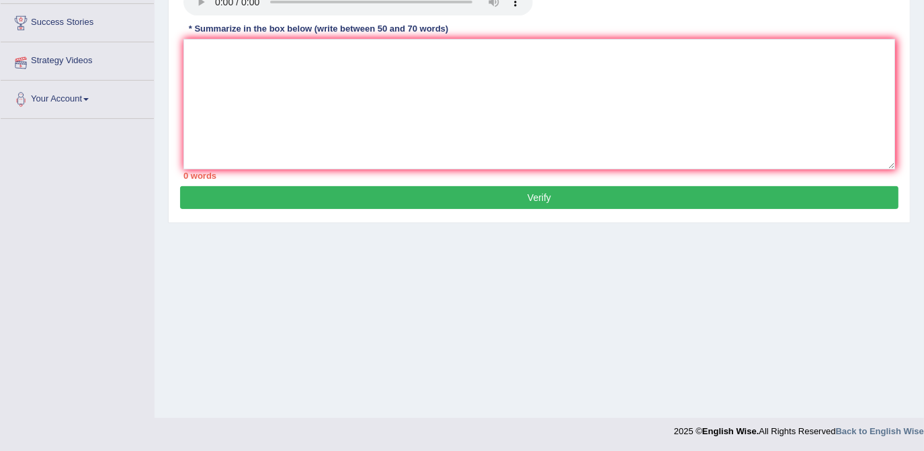
scroll to position [254, 0]
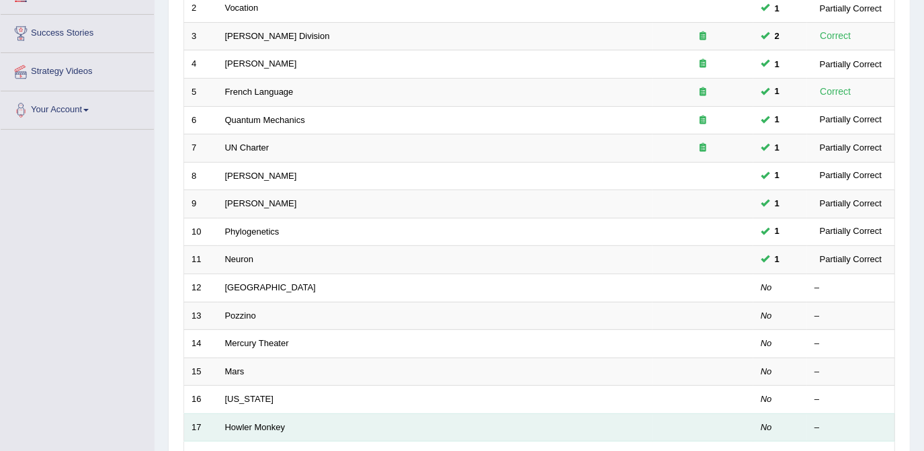
scroll to position [305, 0]
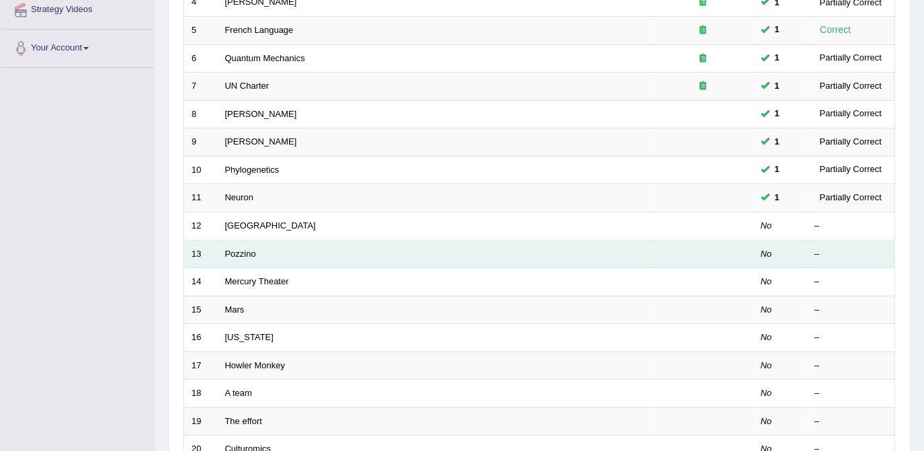
click at [242, 255] on td "Pozzino" at bounding box center [435, 254] width 435 height 28
click at [242, 251] on link "Pozzino" at bounding box center [240, 254] width 31 height 10
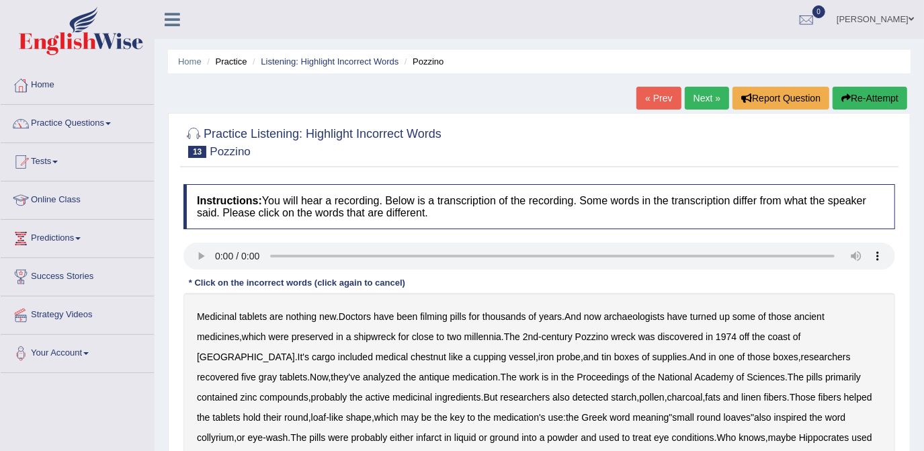
click at [411, 361] on b "chestnut" at bounding box center [429, 356] width 36 height 11
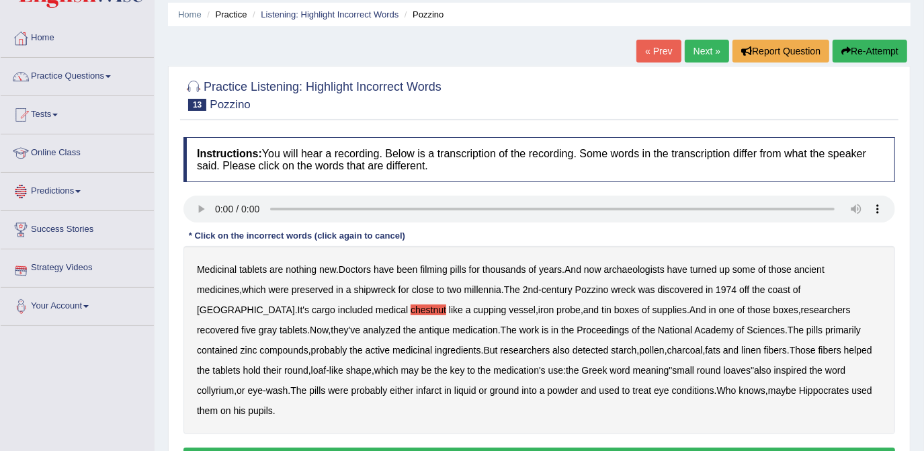
scroll to position [60, 0]
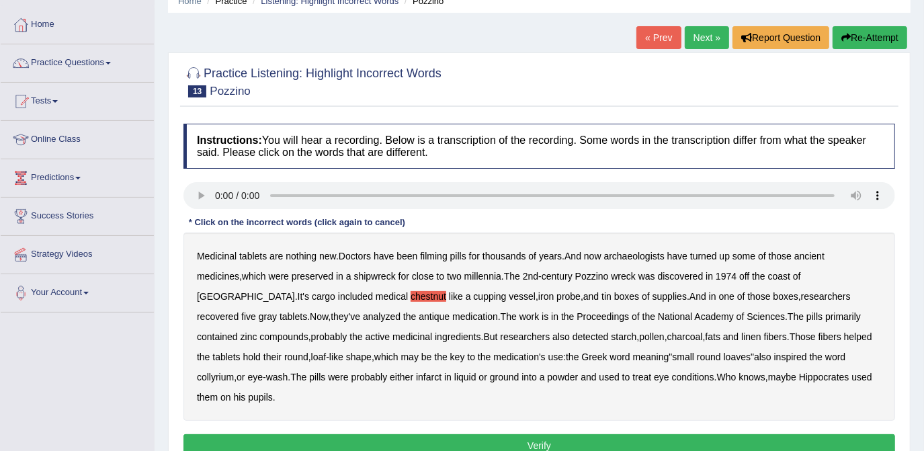
click at [433, 257] on b "filming" at bounding box center [433, 256] width 27 height 11
click at [416, 374] on b "infarct" at bounding box center [429, 377] width 26 height 11
click at [600, 434] on button "Verify" at bounding box center [539, 445] width 712 height 23
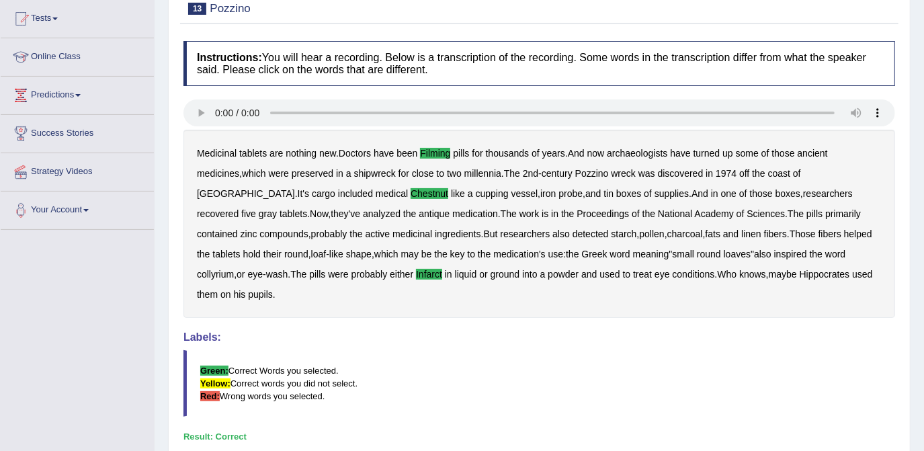
scroll to position [10, 0]
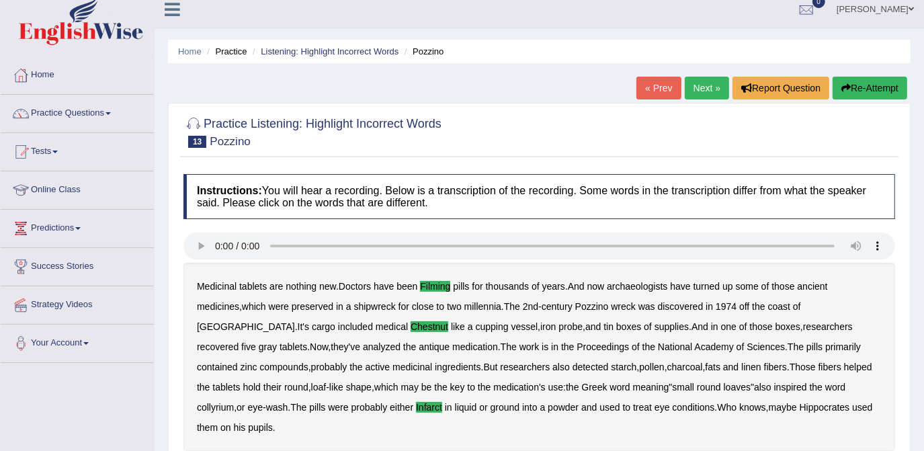
click at [710, 88] on link "Next »" at bounding box center [707, 88] width 44 height 23
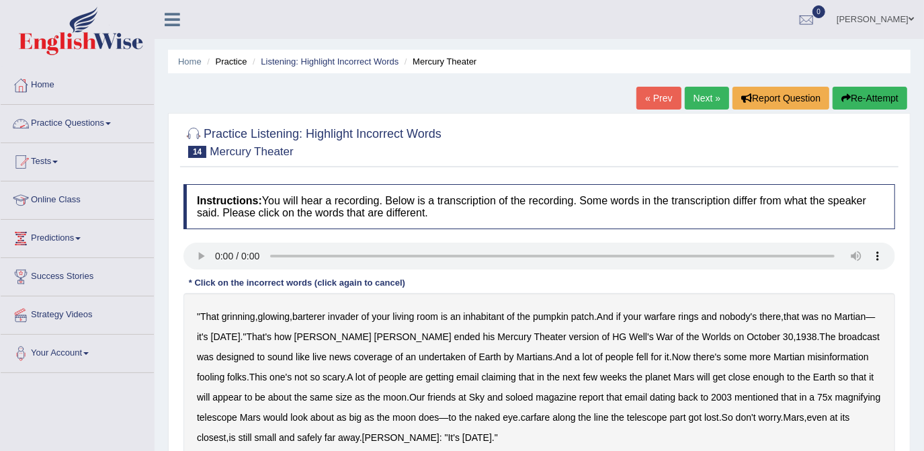
click at [89, 121] on link "Practice Questions" at bounding box center [77, 122] width 153 height 34
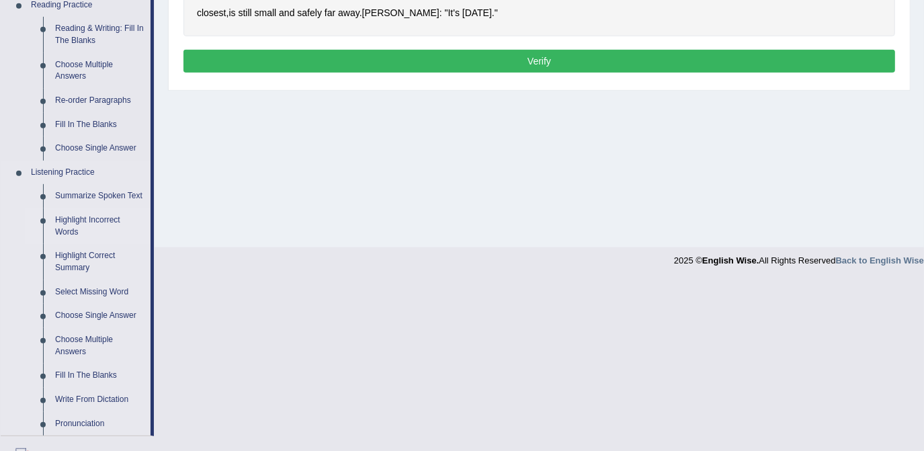
scroll to position [427, 0]
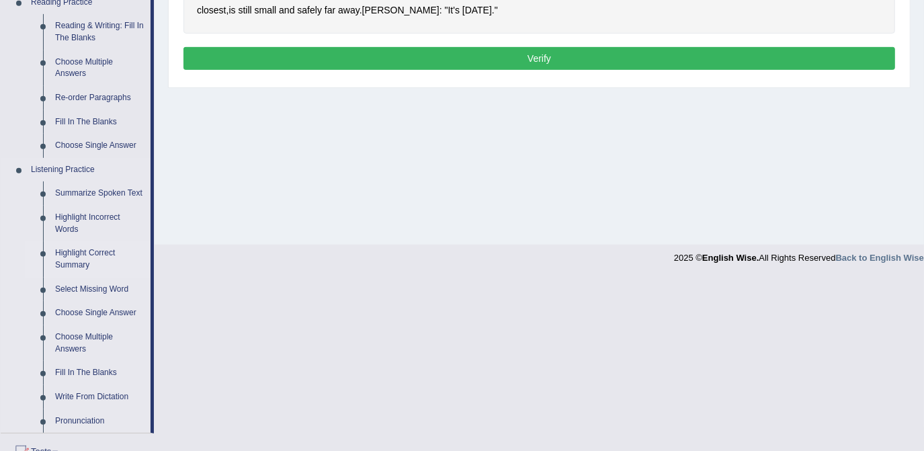
click at [76, 261] on link "Highlight Correct Summary" at bounding box center [99, 259] width 101 height 36
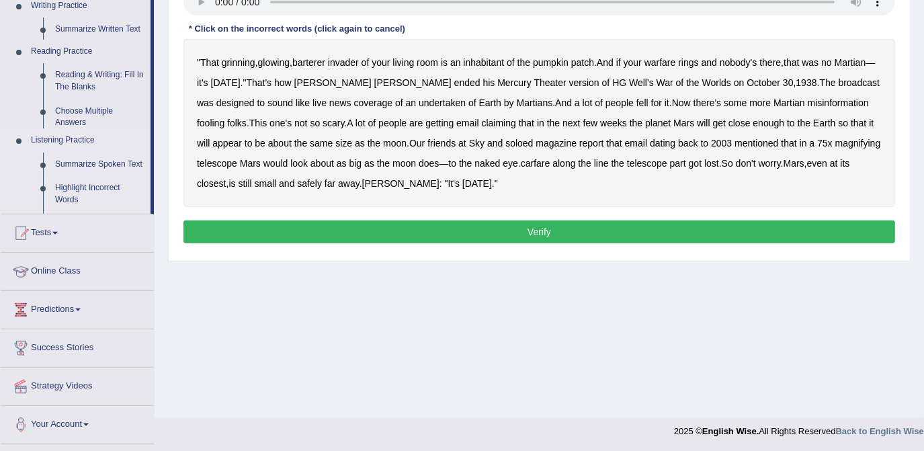
scroll to position [170, 0]
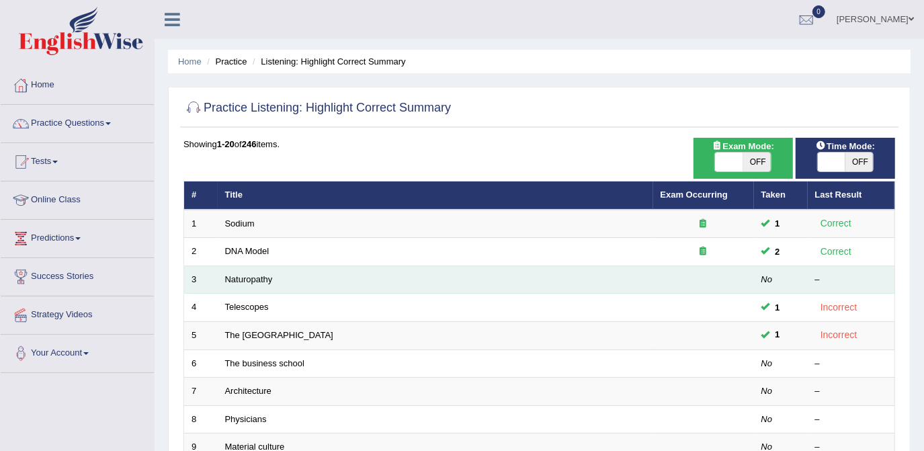
click at [282, 278] on td "Naturopathy" at bounding box center [435, 279] width 435 height 28
click at [249, 284] on td "Naturopathy" at bounding box center [435, 279] width 435 height 28
click at [253, 276] on link "Naturopathy" at bounding box center [249, 279] width 48 height 10
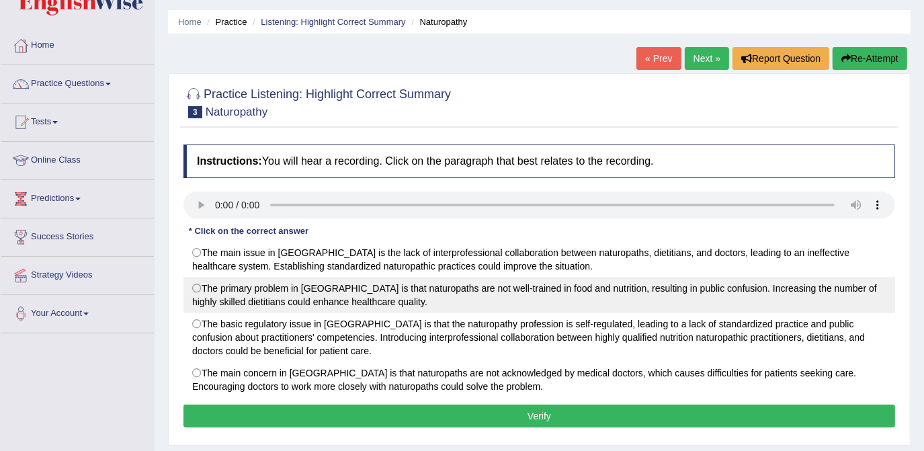
scroll to position [60, 0]
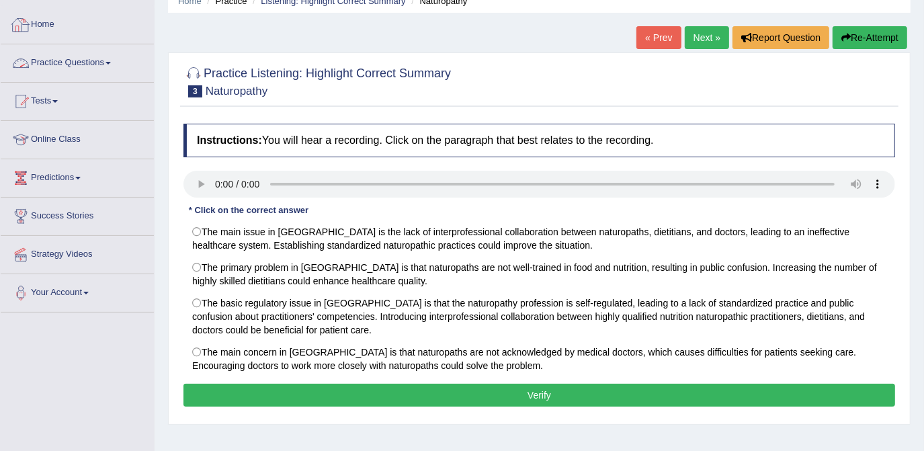
click at [72, 66] on link "Practice Questions" at bounding box center [77, 61] width 153 height 34
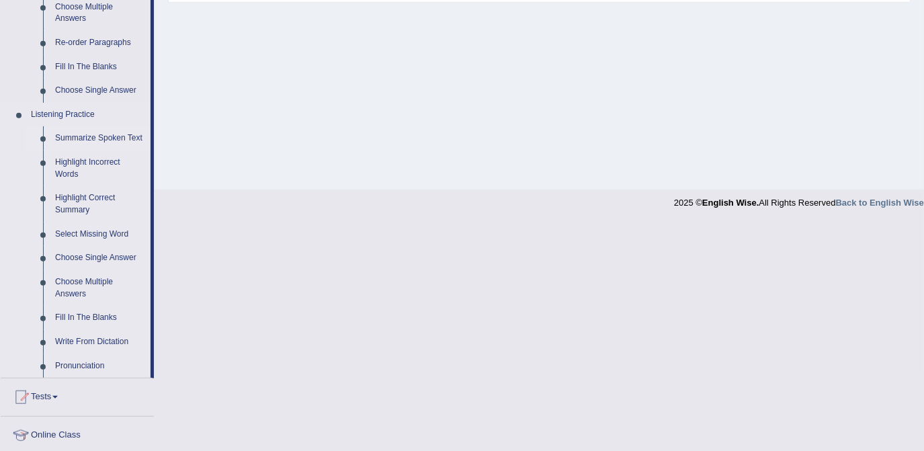
scroll to position [550, 0]
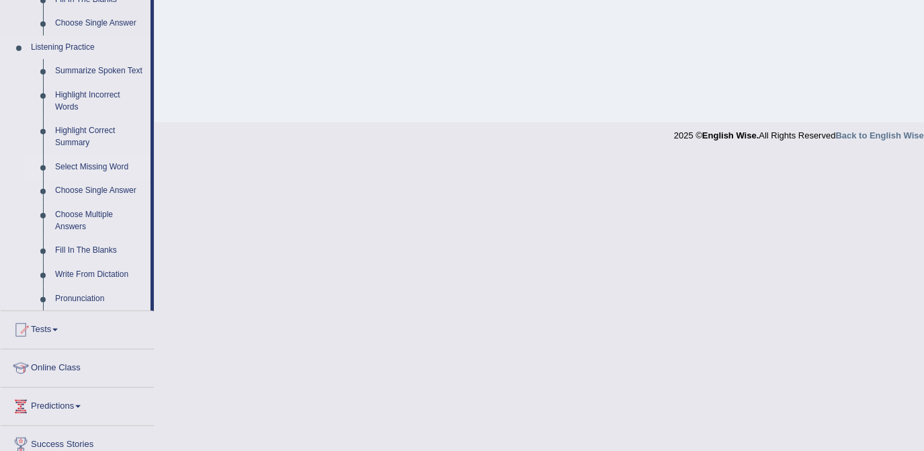
click at [77, 169] on link "Select Missing Word" at bounding box center [99, 167] width 101 height 24
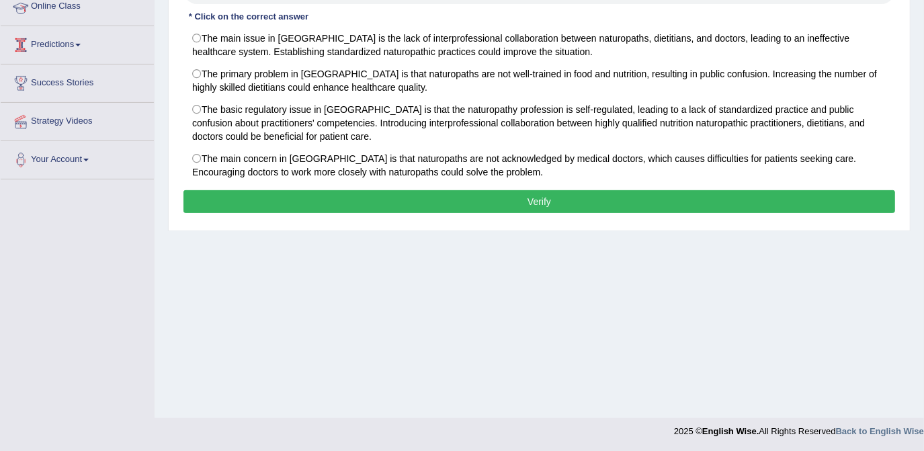
scroll to position [173, 0]
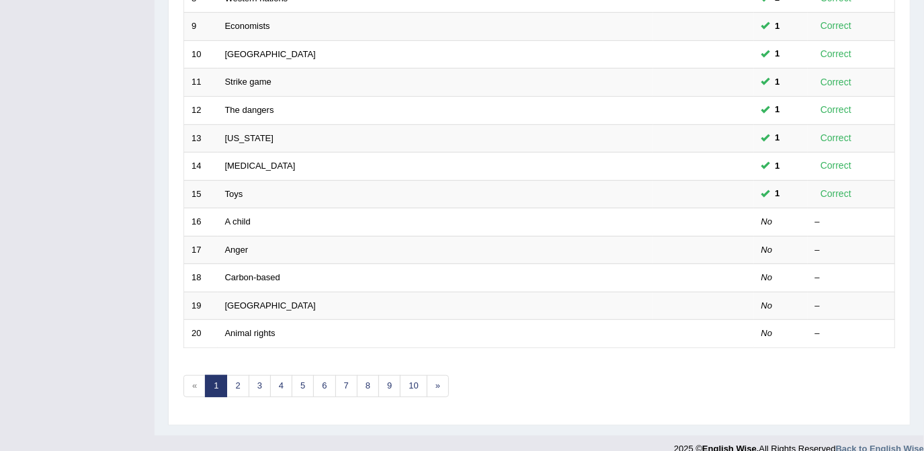
scroll to position [427, 0]
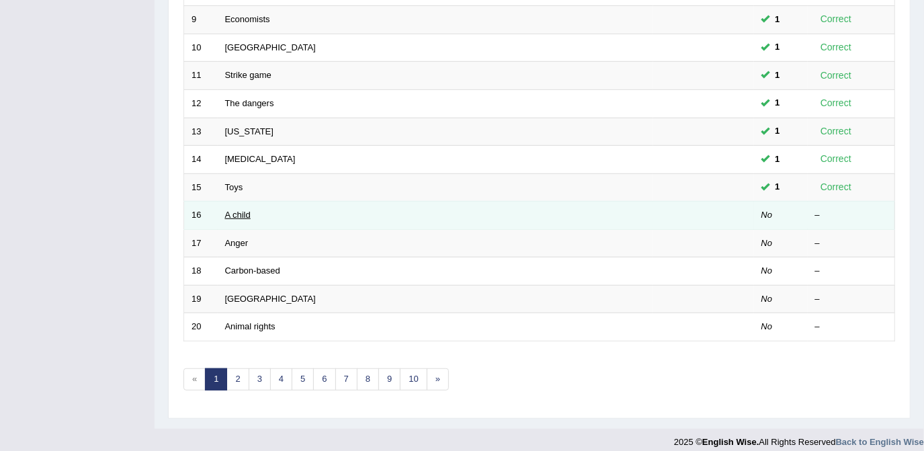
click at [239, 214] on link "A child" at bounding box center [238, 215] width 26 height 10
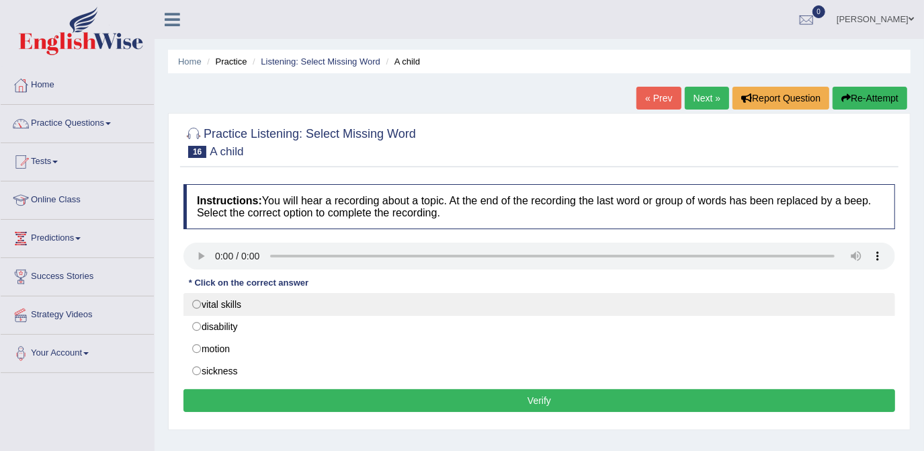
click at [214, 306] on label "vital skills" at bounding box center [539, 304] width 712 height 23
radio input "true"
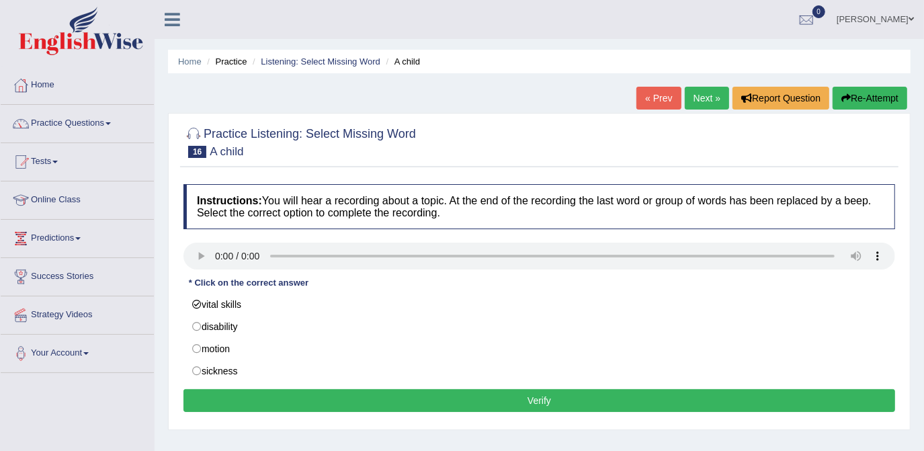
click at [507, 392] on button "Verify" at bounding box center [539, 400] width 712 height 23
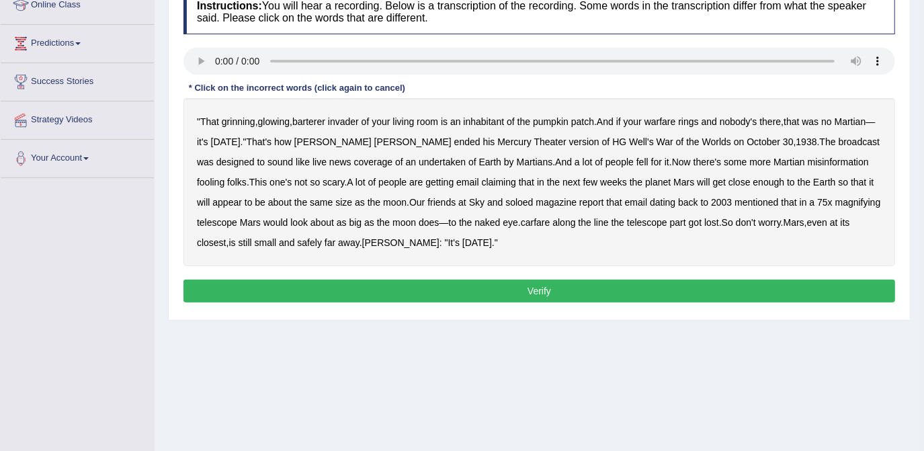
scroll to position [170, 0]
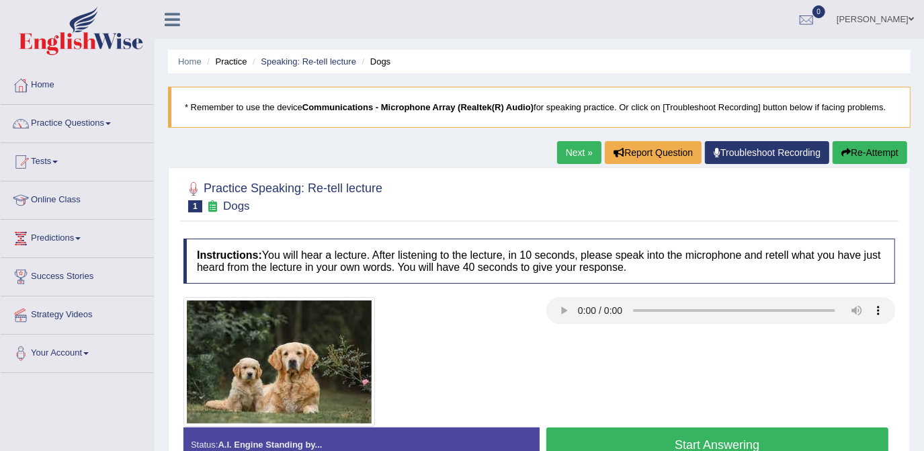
scroll to position [254, 0]
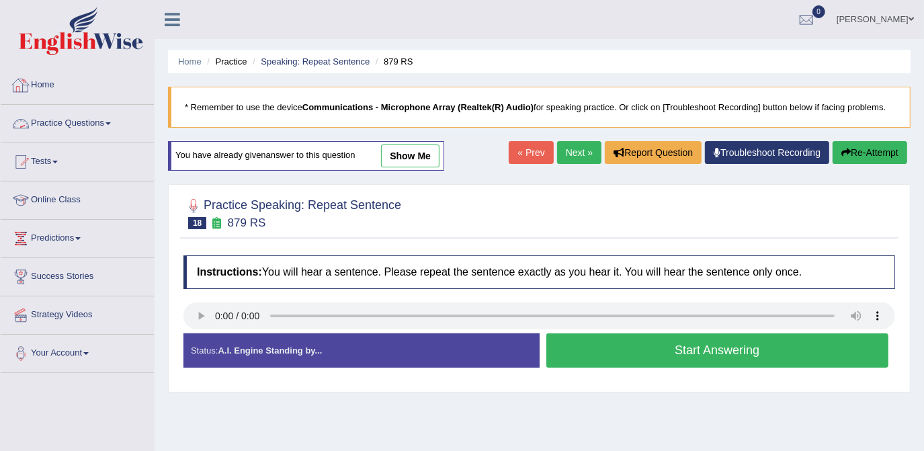
click at [86, 122] on link "Practice Questions" at bounding box center [77, 122] width 153 height 34
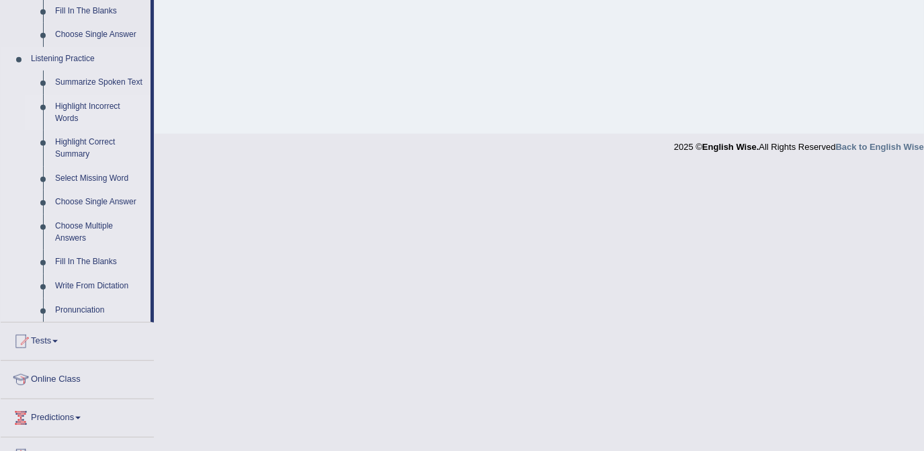
scroll to position [638, 0]
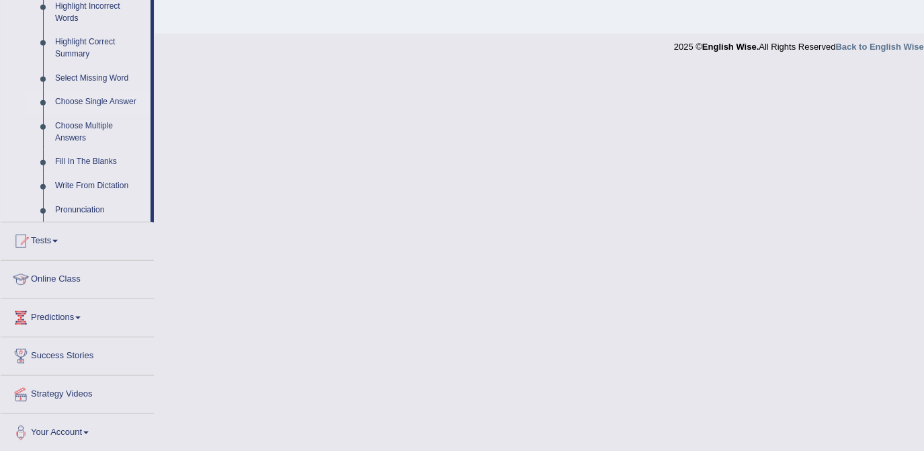
click at [106, 102] on link "Choose Single Answer" at bounding box center [99, 102] width 101 height 24
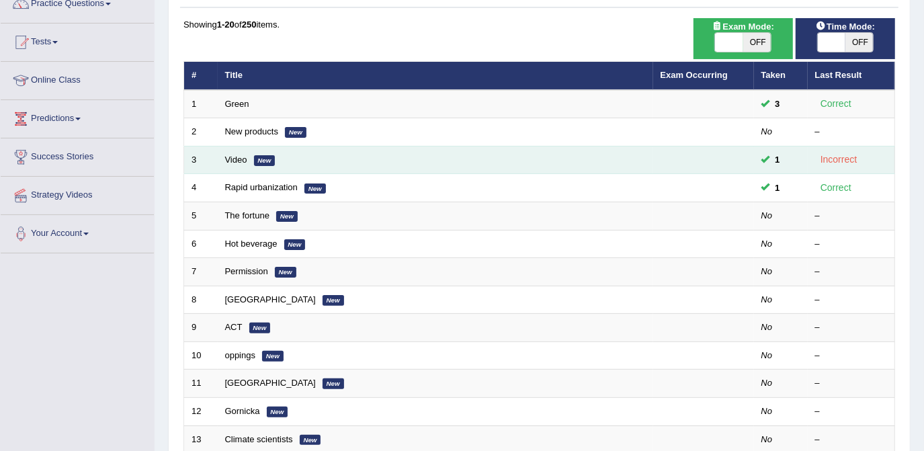
scroll to position [122, 0]
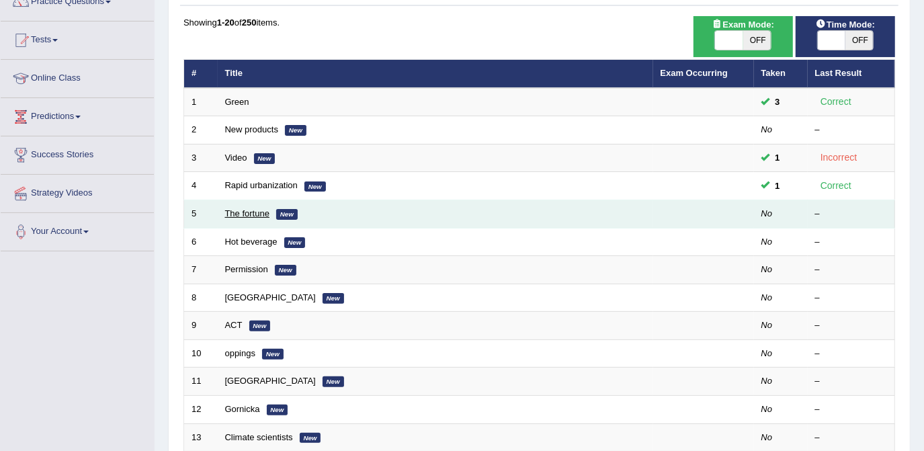
click at [256, 214] on link "The fortune" at bounding box center [247, 213] width 45 height 10
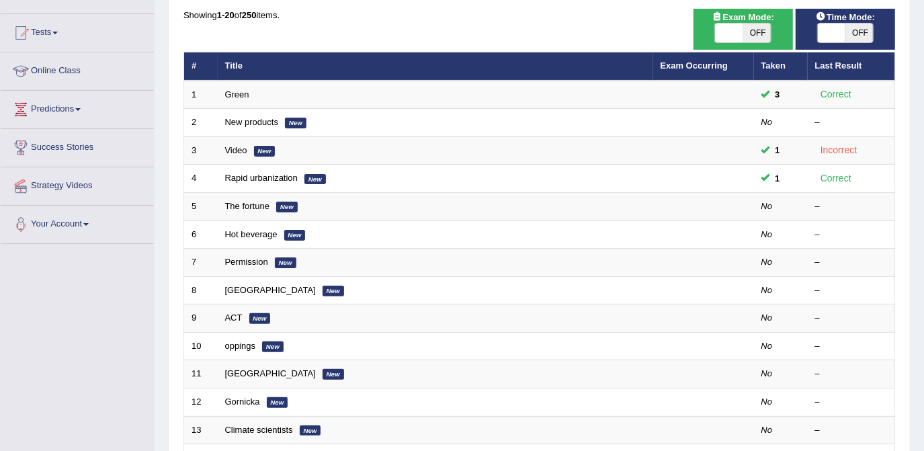
scroll to position [122, 0]
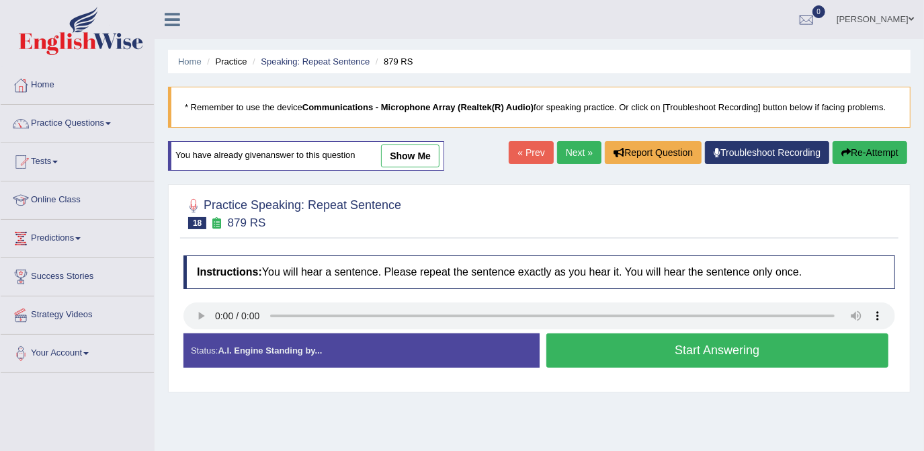
scroll to position [254, 0]
click at [67, 116] on link "Practice Questions" at bounding box center [77, 122] width 153 height 34
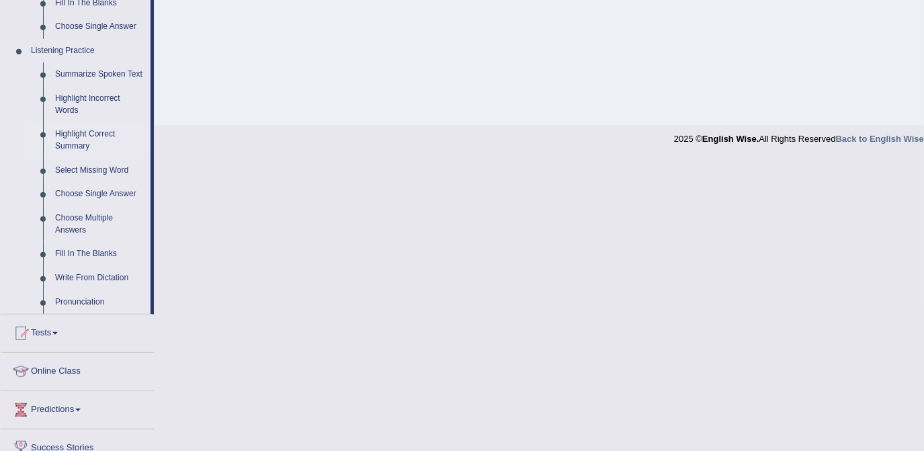
scroll to position [550, 0]
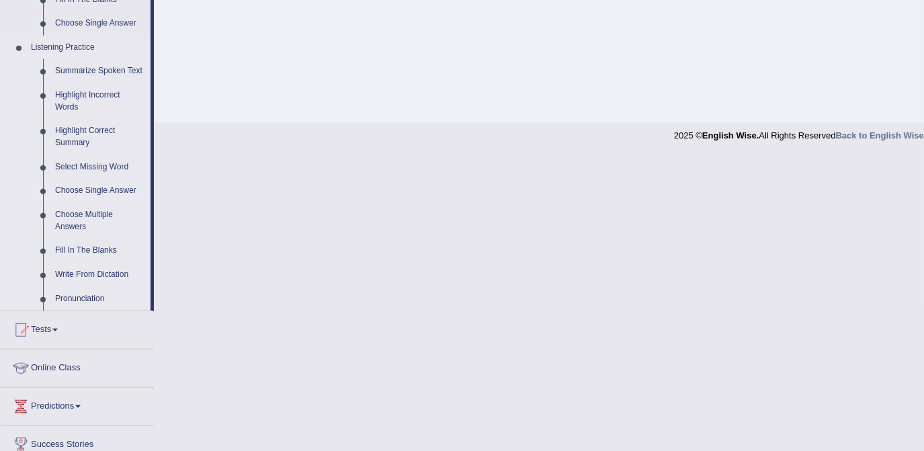
click at [81, 187] on link "Choose Single Answer" at bounding box center [99, 191] width 101 height 24
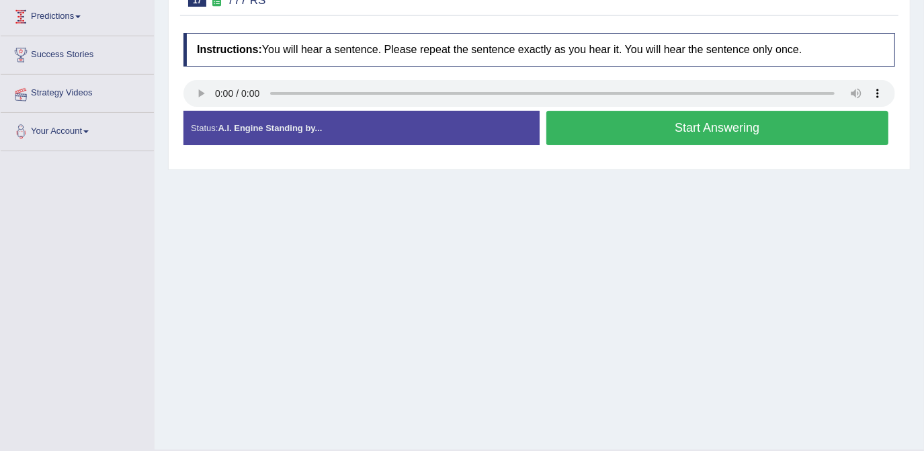
scroll to position [254, 0]
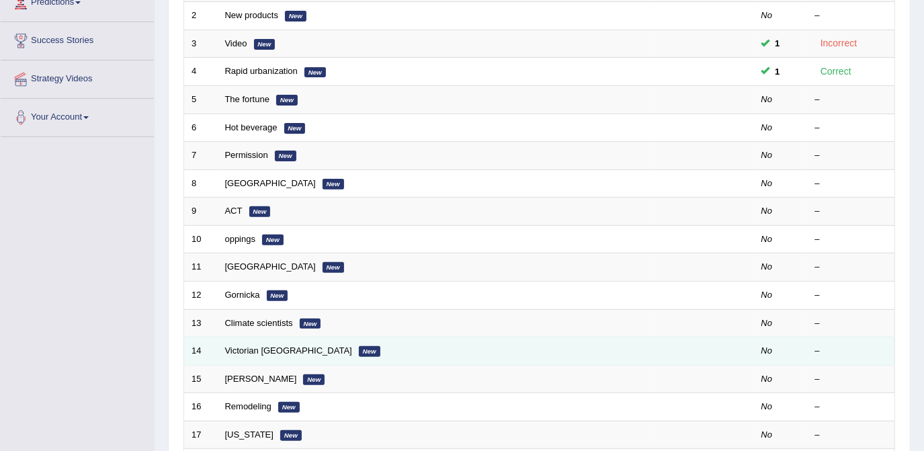
scroll to position [305, 0]
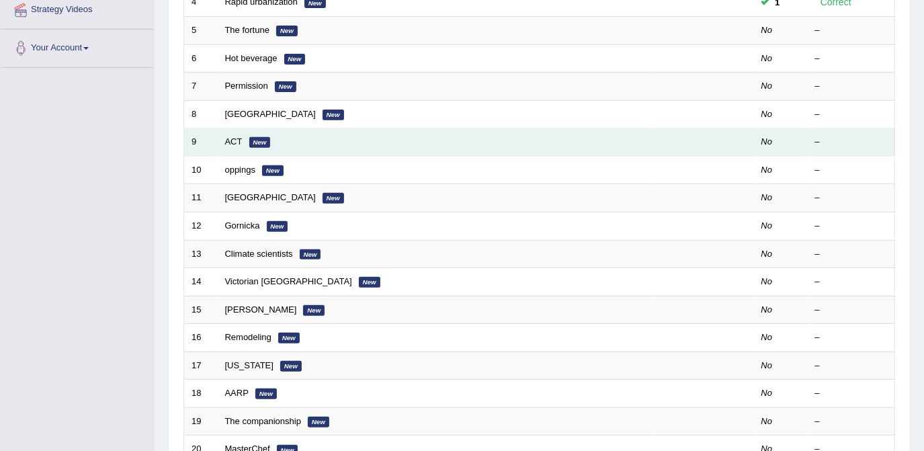
click at [226, 146] on td "ACT New" at bounding box center [435, 142] width 435 height 28
click at [229, 140] on link "ACT" at bounding box center [233, 141] width 17 height 10
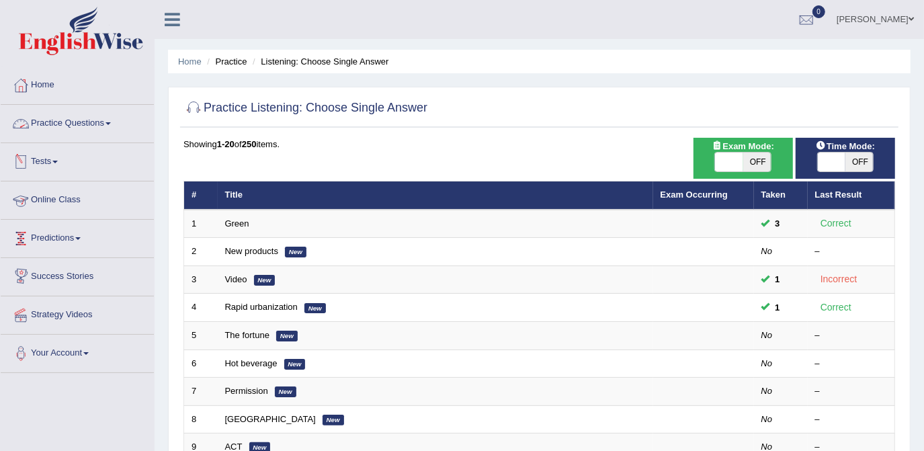
click at [57, 128] on link "Practice Questions" at bounding box center [77, 122] width 153 height 34
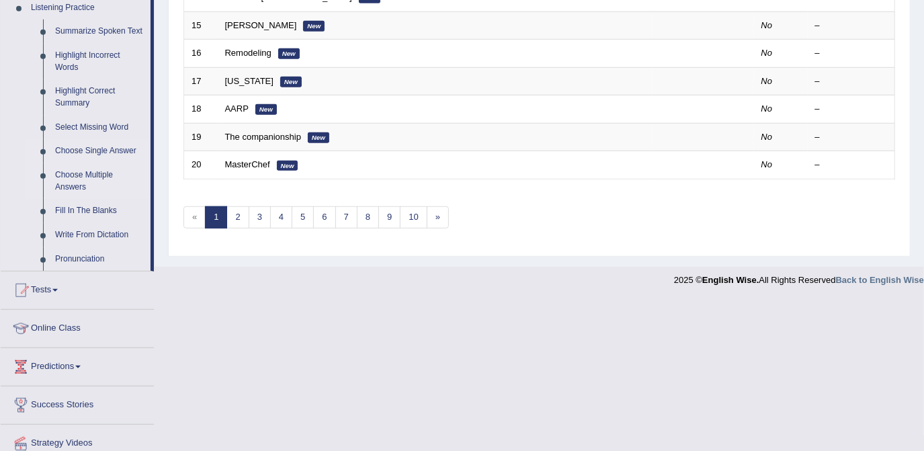
scroll to position [611, 0]
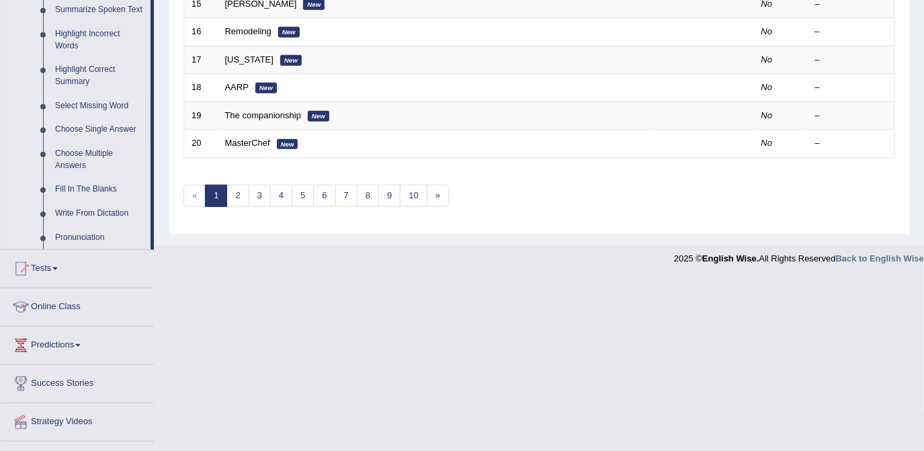
click at [97, 106] on link "Select Missing Word" at bounding box center [99, 106] width 101 height 24
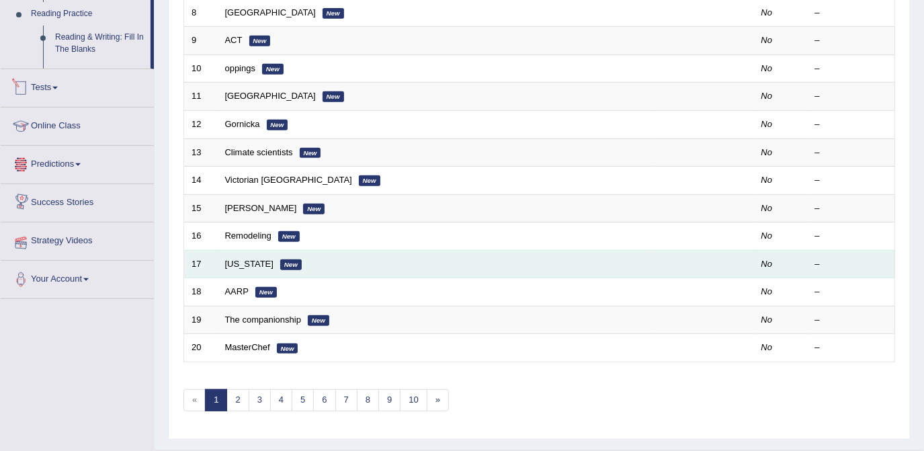
scroll to position [433, 0]
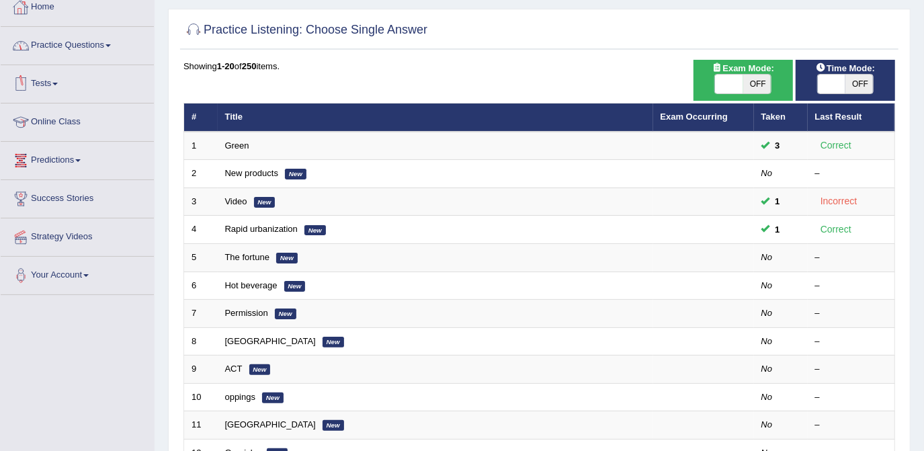
scroll to position [5, 0]
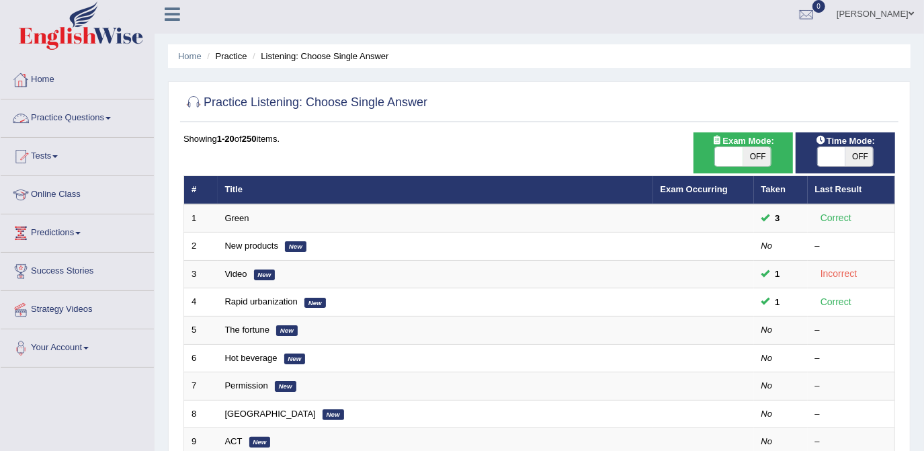
click at [70, 113] on link "Practice Questions" at bounding box center [77, 116] width 153 height 34
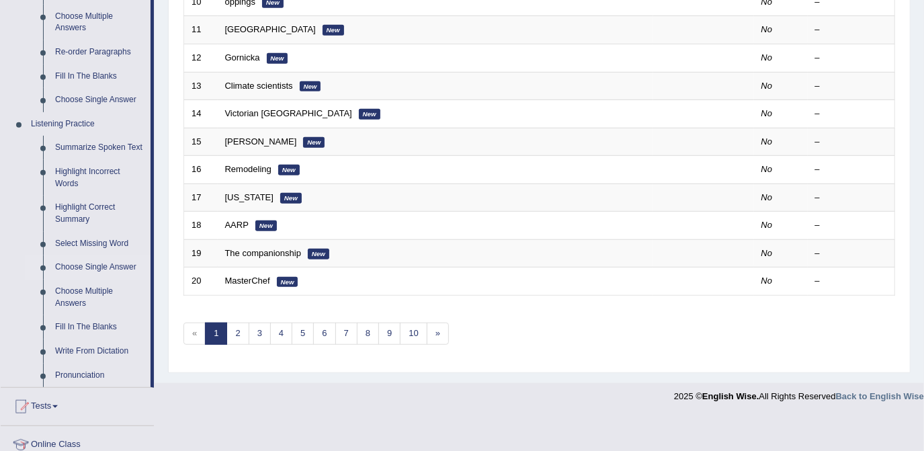
scroll to position [494, 0]
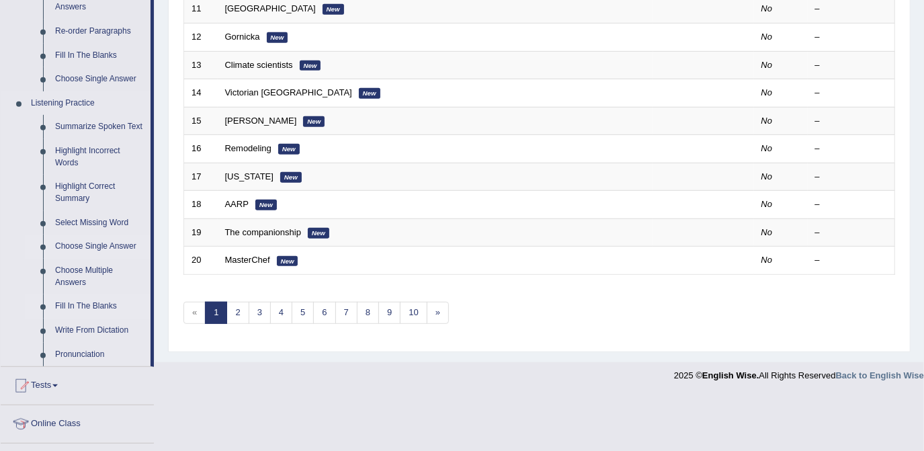
click at [85, 305] on link "Fill In The Blanks" at bounding box center [99, 306] width 101 height 24
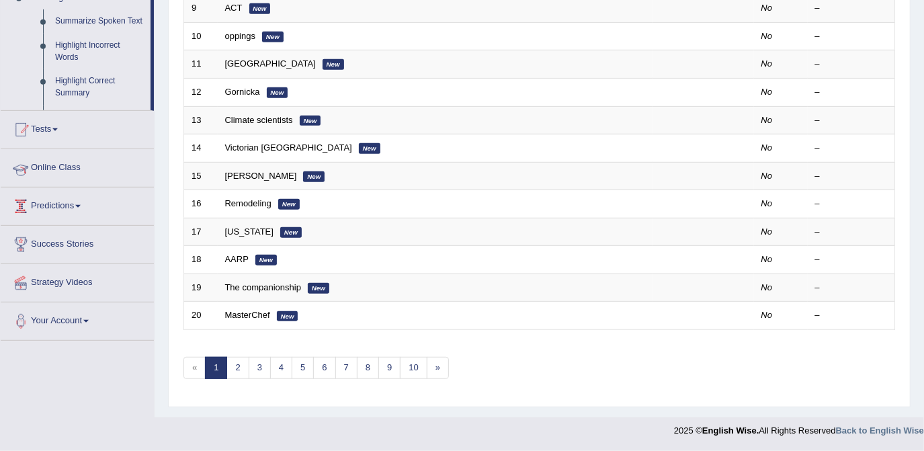
scroll to position [176, 0]
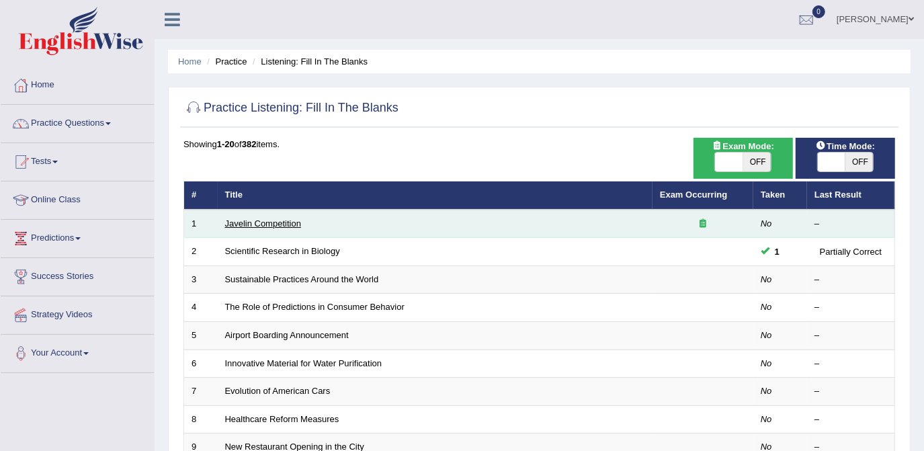
click at [257, 219] on link "Javelin Competition" at bounding box center [263, 223] width 76 height 10
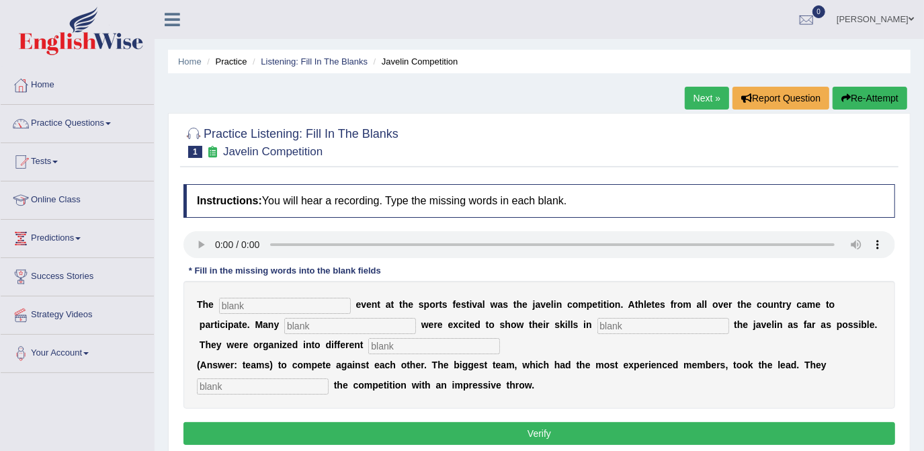
click at [284, 304] on input "text" at bounding box center [285, 306] width 132 height 16
click at [237, 382] on input "text" at bounding box center [263, 386] width 132 height 16
click at [112, 121] on link "Practice Questions" at bounding box center [77, 122] width 153 height 34
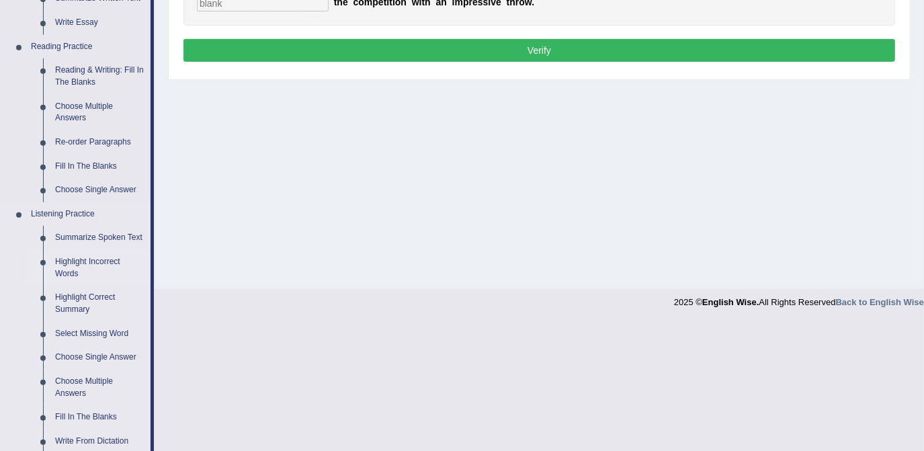
scroll to position [489, 0]
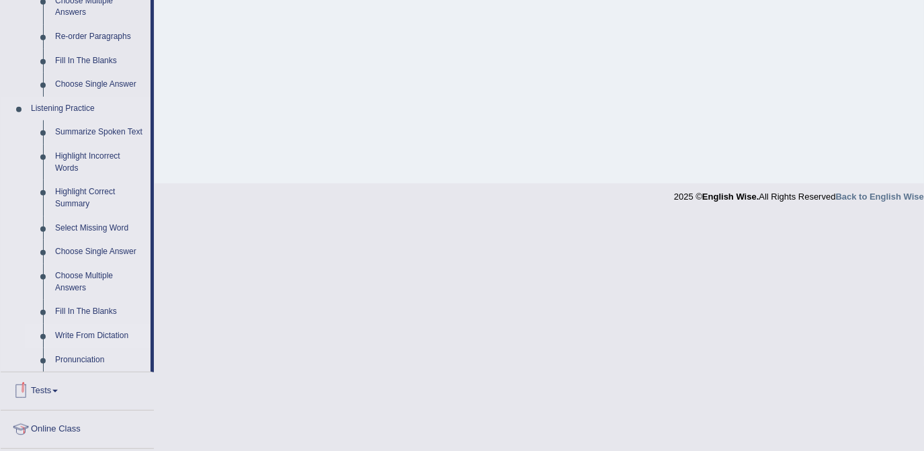
click at [86, 333] on link "Write From Dictation" at bounding box center [99, 336] width 101 height 24
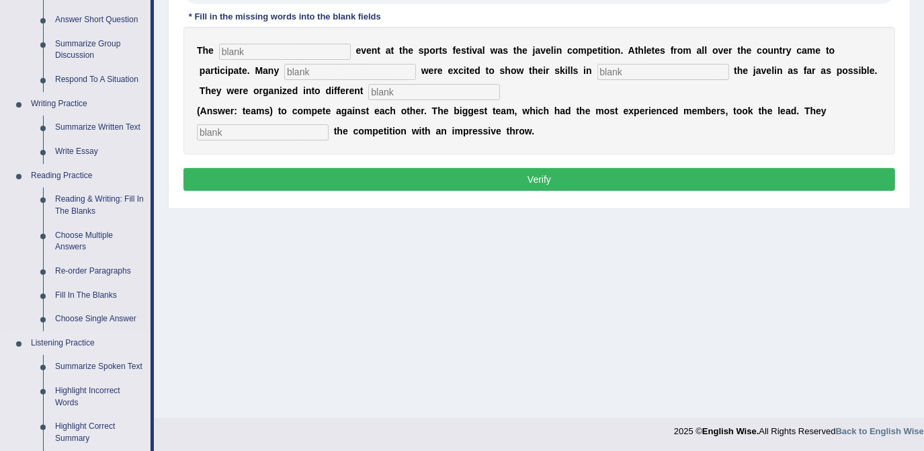
scroll to position [629, 0]
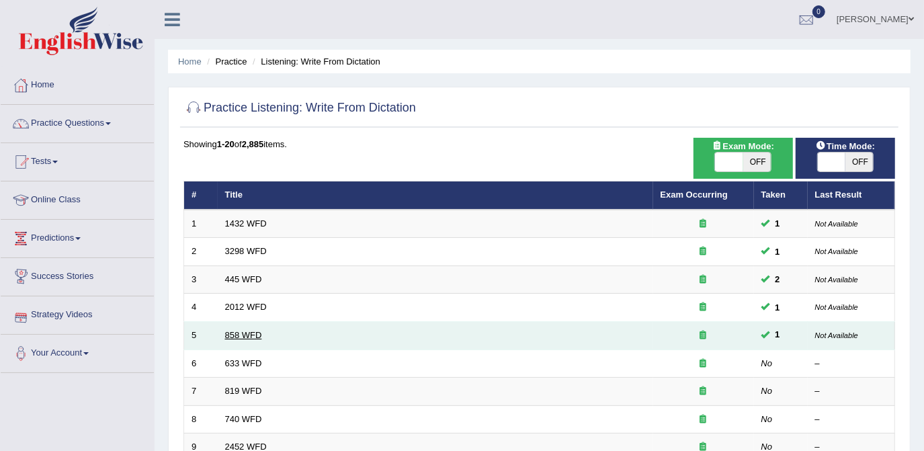
click at [235, 332] on link "858 WFD" at bounding box center [243, 335] width 37 height 10
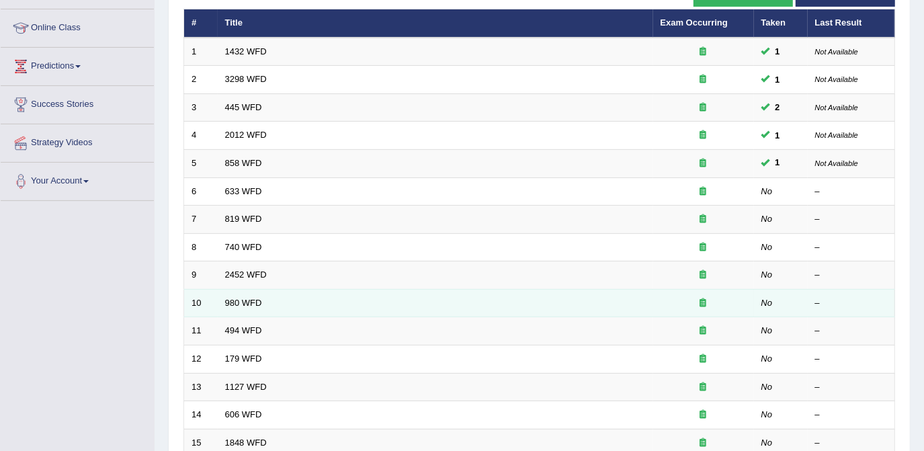
scroll to position [183, 0]
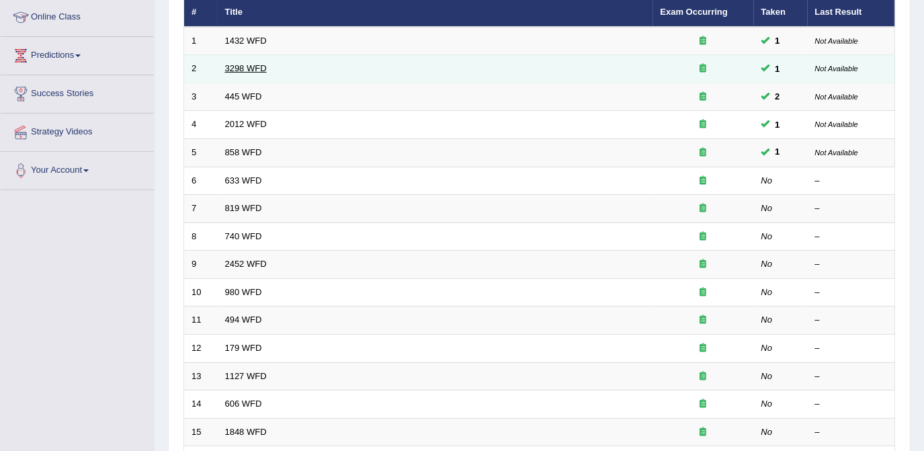
click at [238, 65] on link "3298 WFD" at bounding box center [246, 68] width 42 height 10
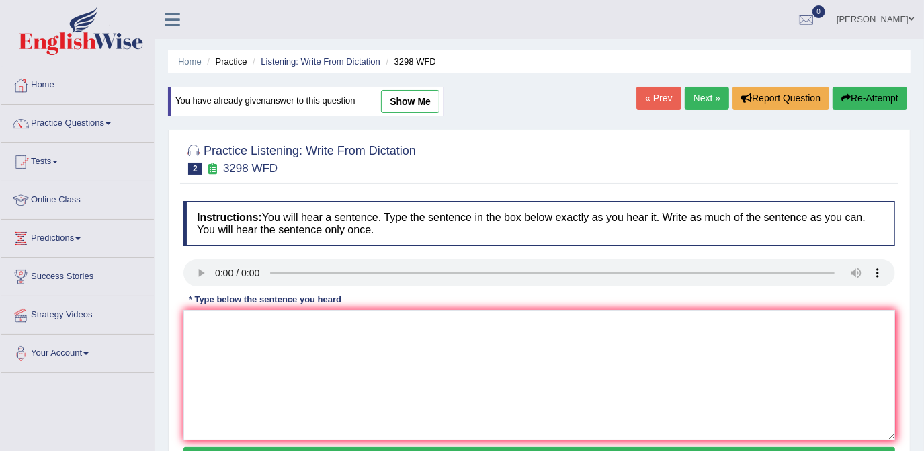
click at [405, 99] on link "show me" at bounding box center [410, 101] width 58 height 23
type textarea "Animal behaviour appears to contain simial aspect out of human"
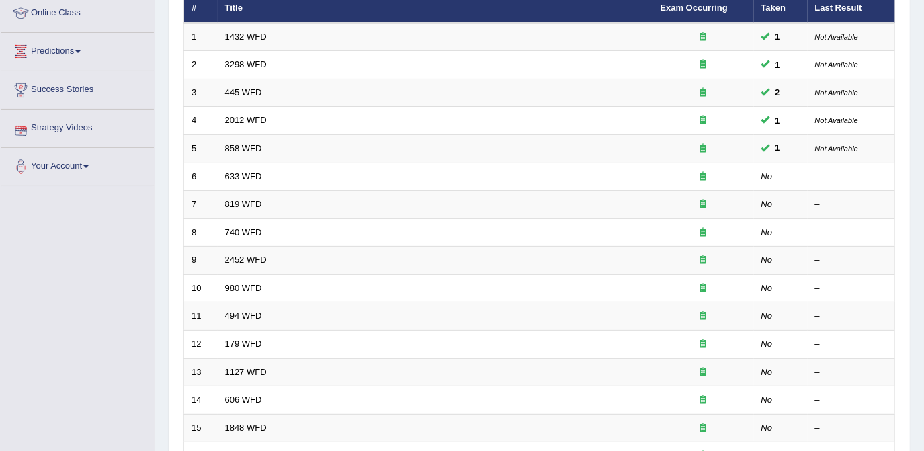
click at [81, 51] on span at bounding box center [77, 51] width 5 height 3
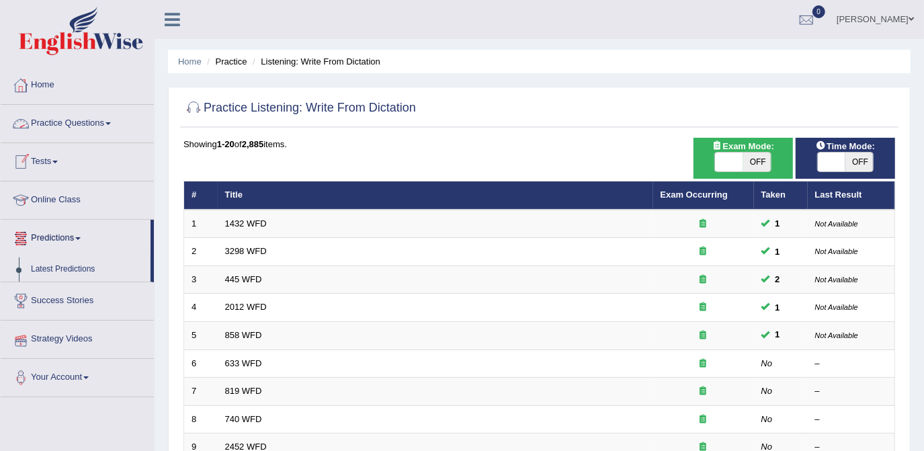
click at [106, 123] on link "Practice Questions" at bounding box center [77, 122] width 153 height 34
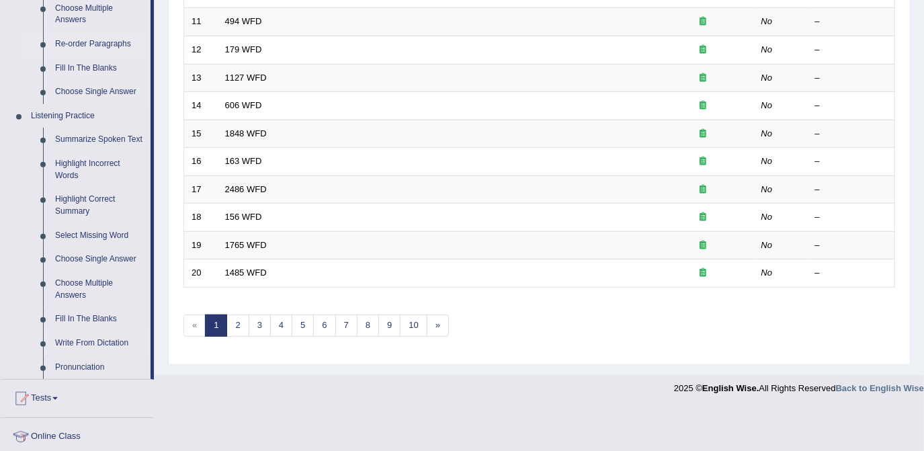
scroll to position [638, 0]
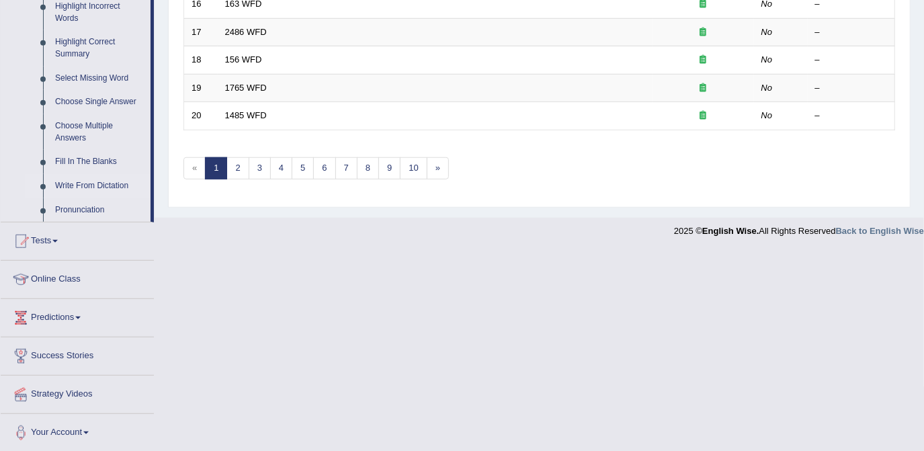
click at [89, 185] on link "Write From Dictation" at bounding box center [99, 186] width 101 height 24
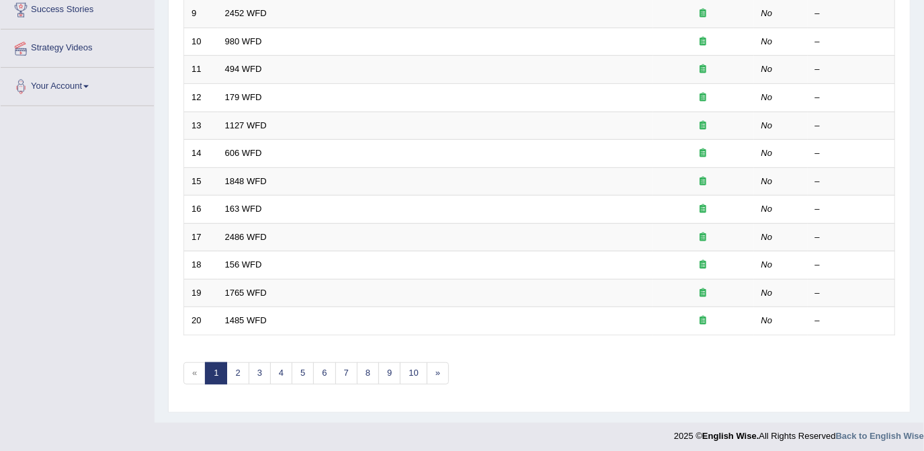
scroll to position [194, 0]
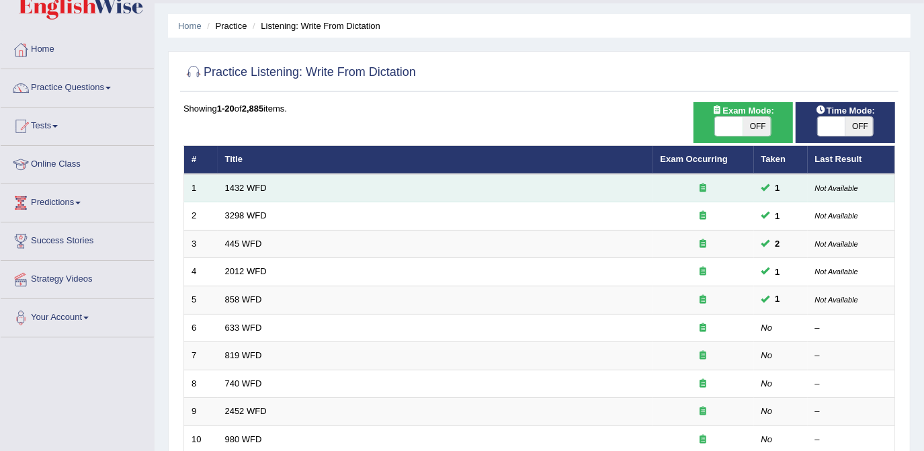
scroll to position [244, 0]
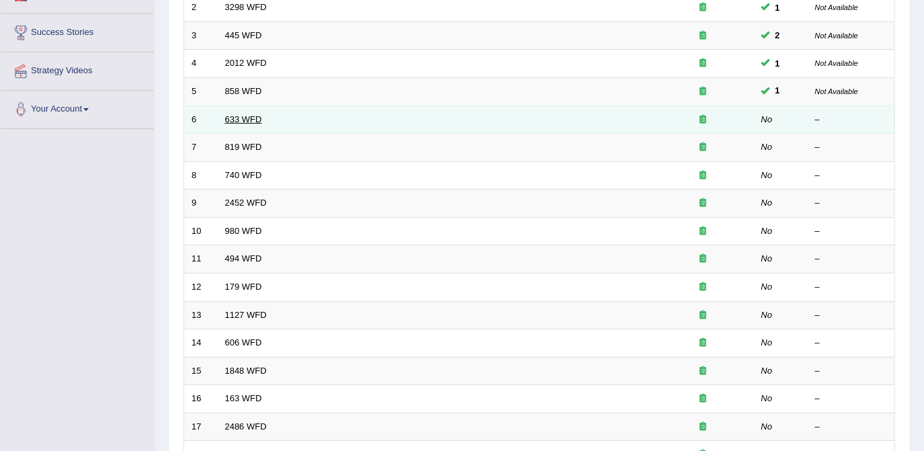
click at [231, 121] on link "633 WFD" at bounding box center [243, 119] width 37 height 10
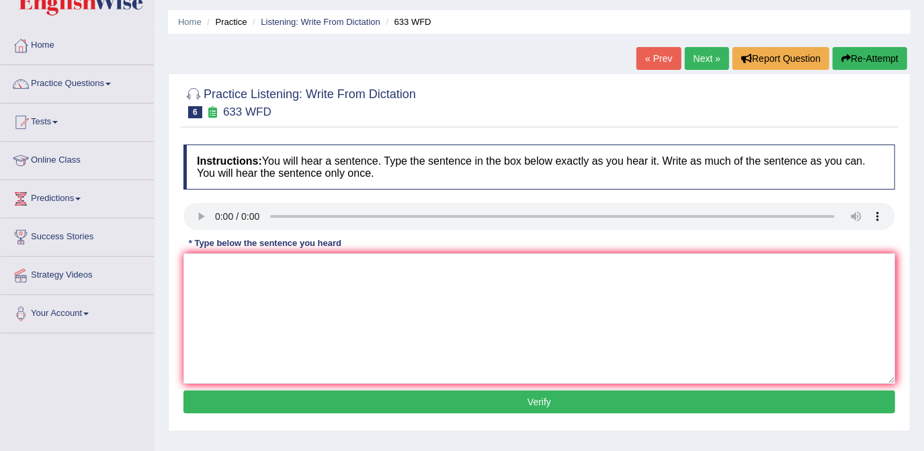
scroll to position [60, 0]
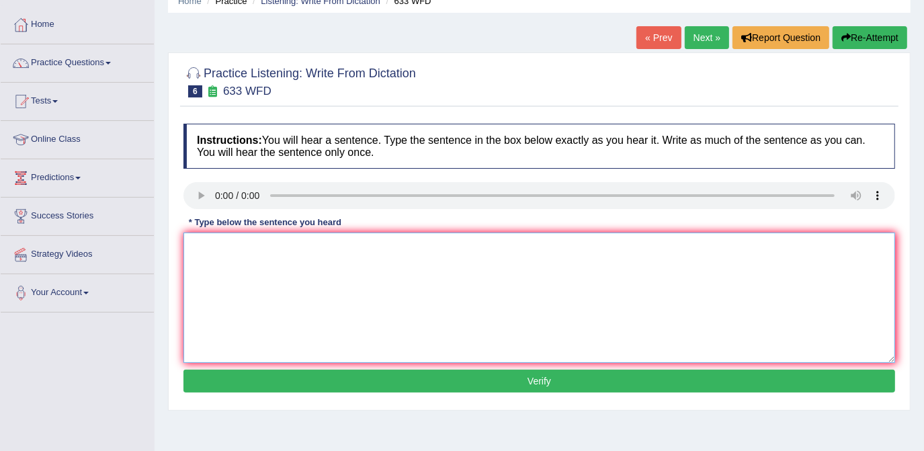
click at [246, 256] on textarea at bounding box center [539, 298] width 712 height 130
type textarea "R"
type textarea "r"
type textarea "R"
click at [288, 247] on textarea "Researches reseach" at bounding box center [539, 298] width 712 height 130
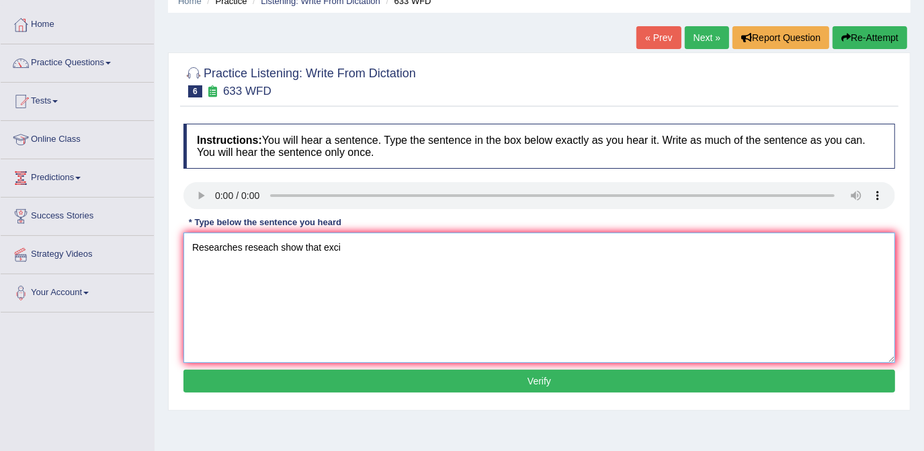
click at [350, 251] on textarea "Researches reseach show that exci" at bounding box center [539, 298] width 712 height 130
click at [458, 241] on textarea "Researches reseach show that exciercising makes us fell better" at bounding box center [539, 298] width 712 height 130
type textarea "Researches reseach show that exciercising makes us fell better."
click at [531, 379] on button "Verify" at bounding box center [539, 381] width 712 height 23
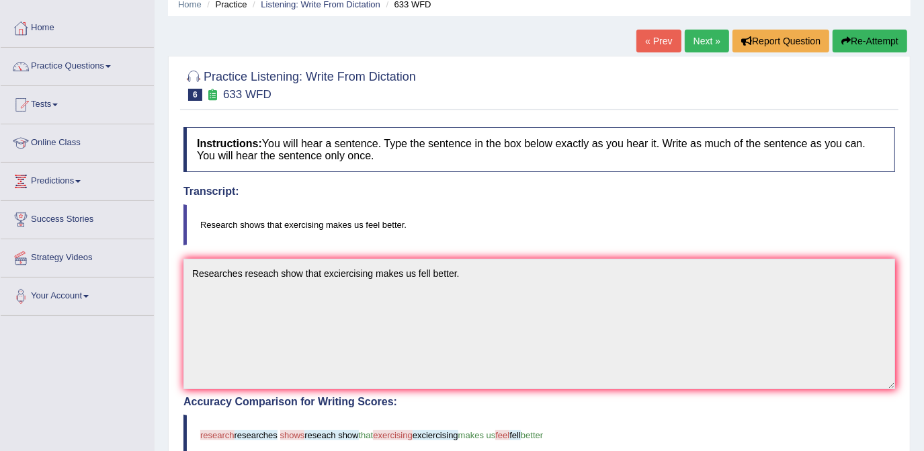
scroll to position [0, 0]
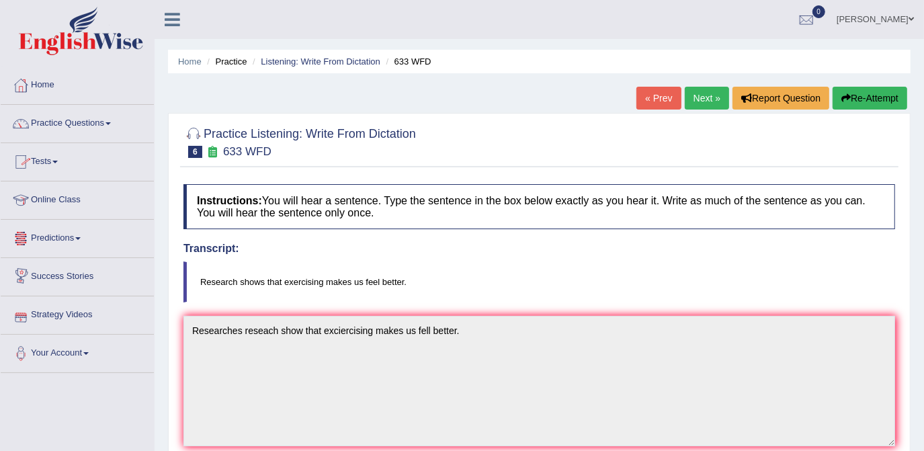
click at [98, 122] on link "Practice Questions" at bounding box center [77, 122] width 153 height 34
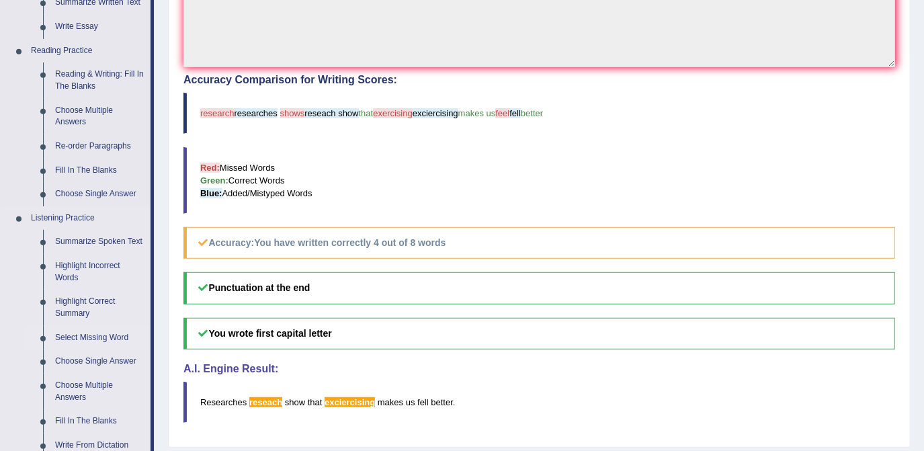
scroll to position [366, 0]
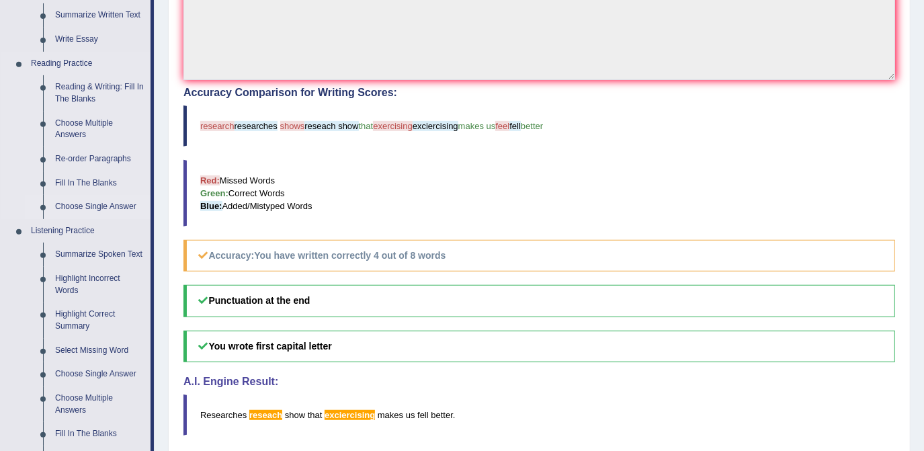
click at [85, 207] on link "Choose Single Answer" at bounding box center [99, 207] width 101 height 24
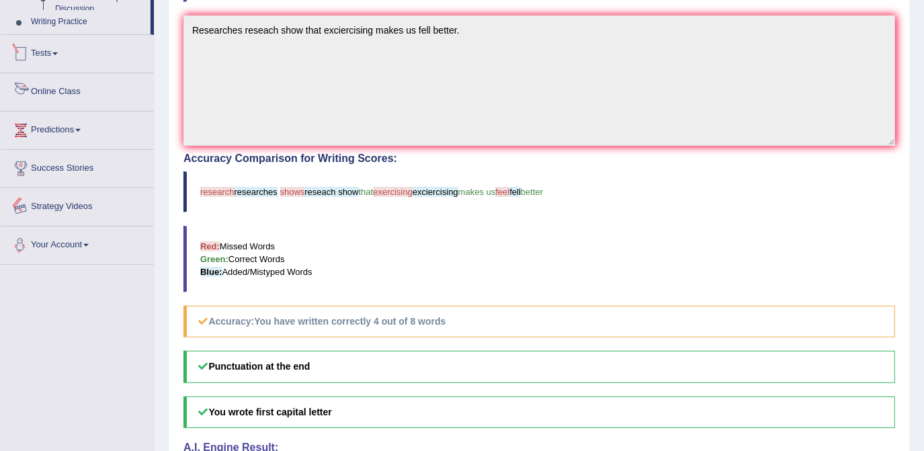
scroll to position [394, 0]
